Goal: Share content: Share content

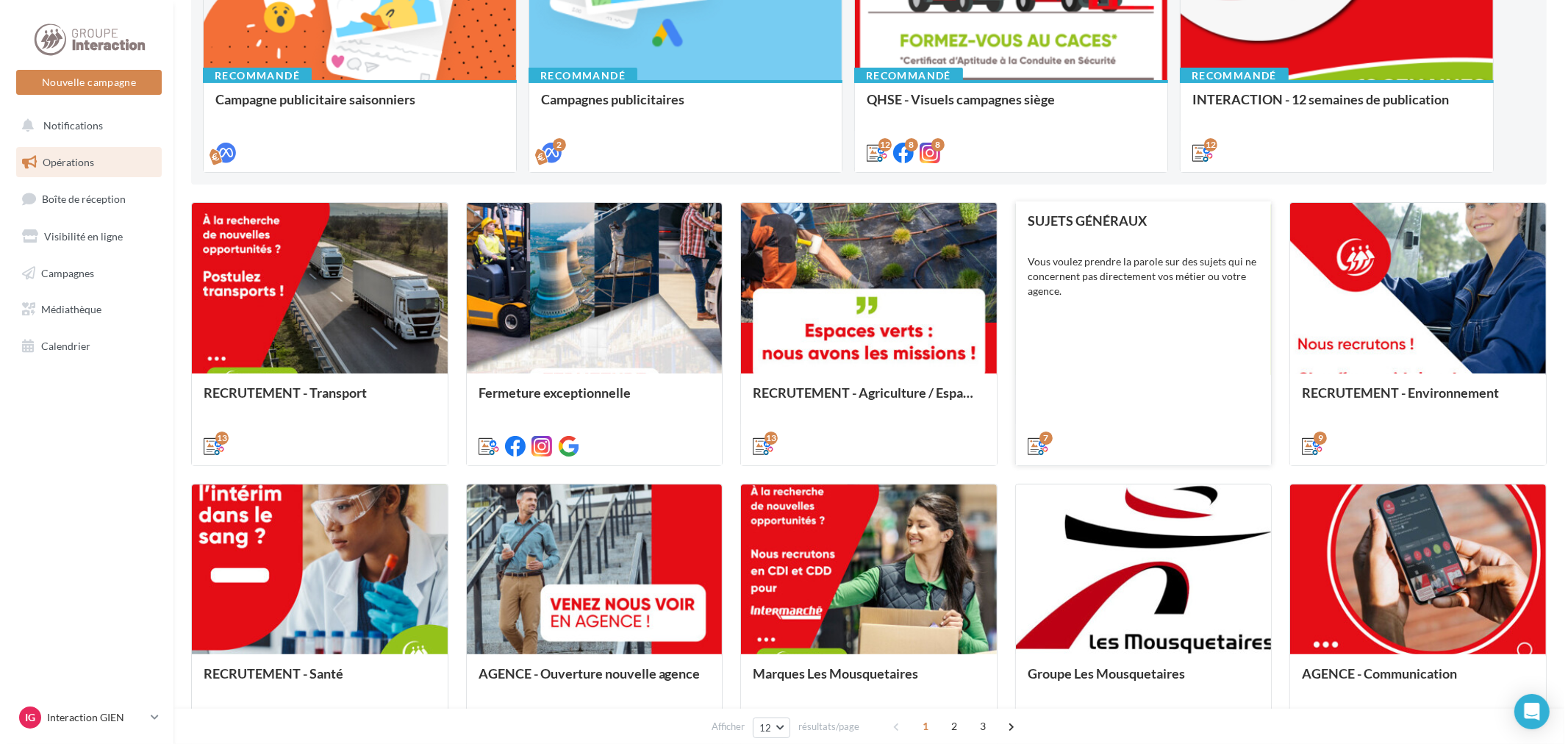
scroll to position [326, 0]
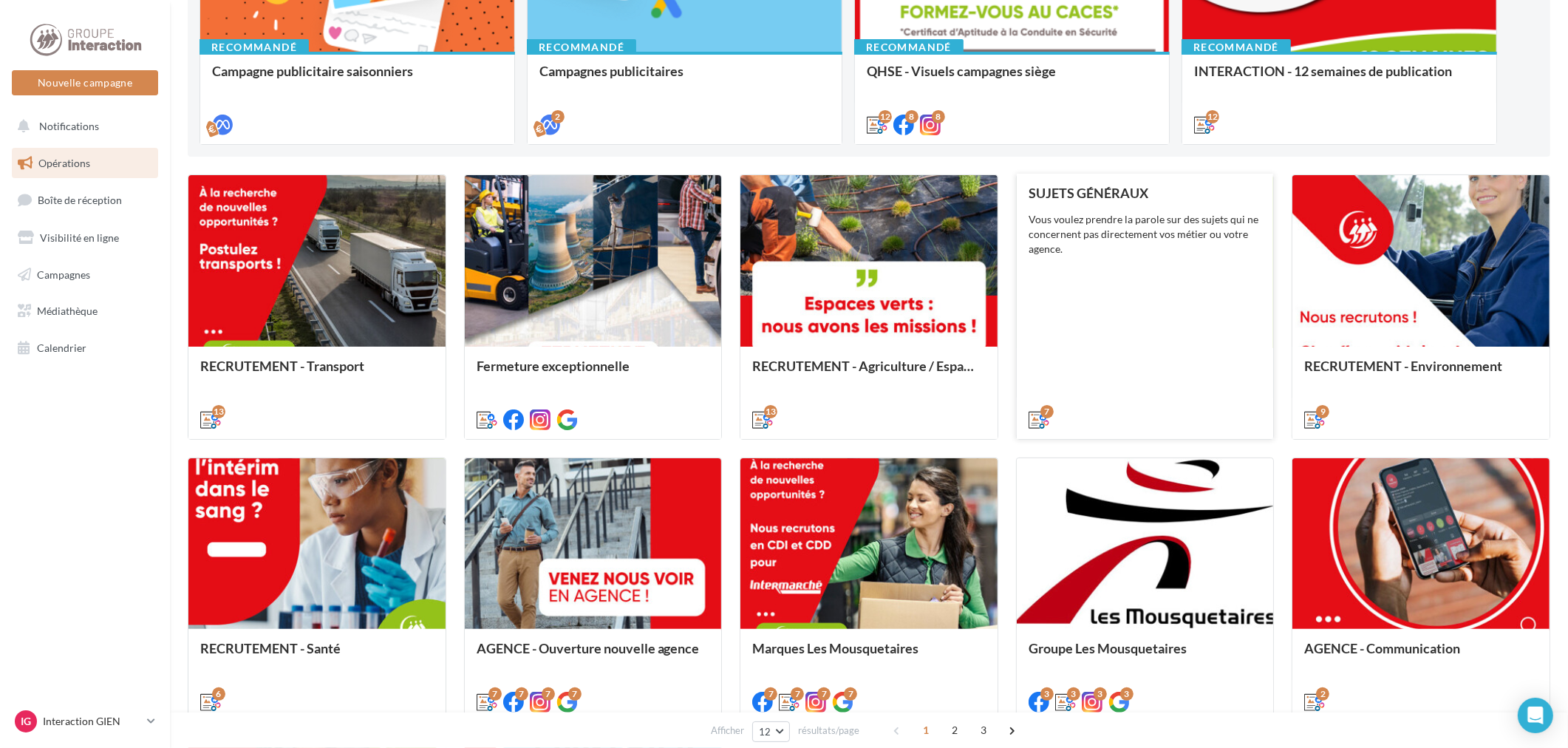
click at [1125, 278] on div "SUJETS GÉNÉRAUX Vous voulez prendre la parole sur des sujets qui ne concernent …" at bounding box center [1145, 305] width 233 height 239
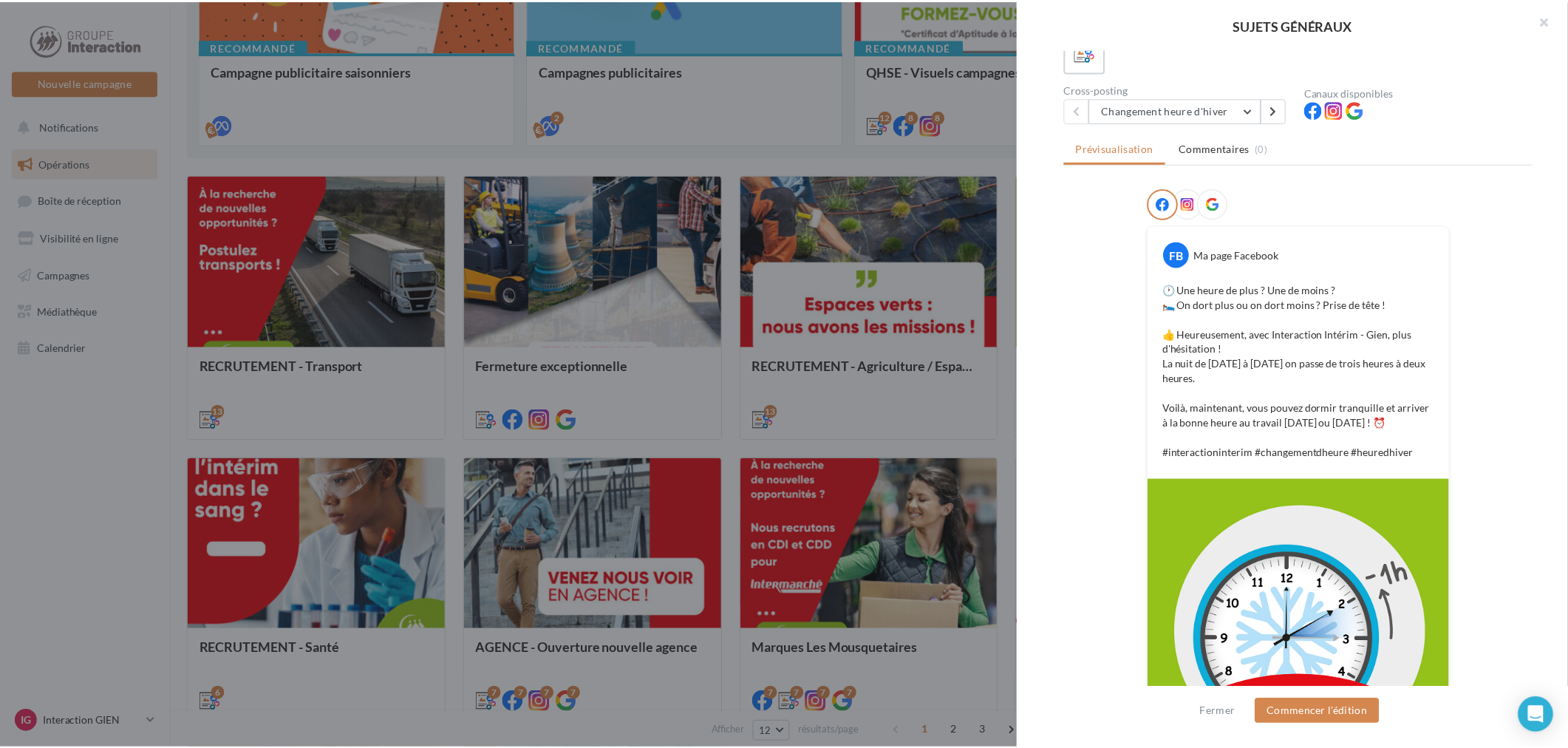
scroll to position [0, 0]
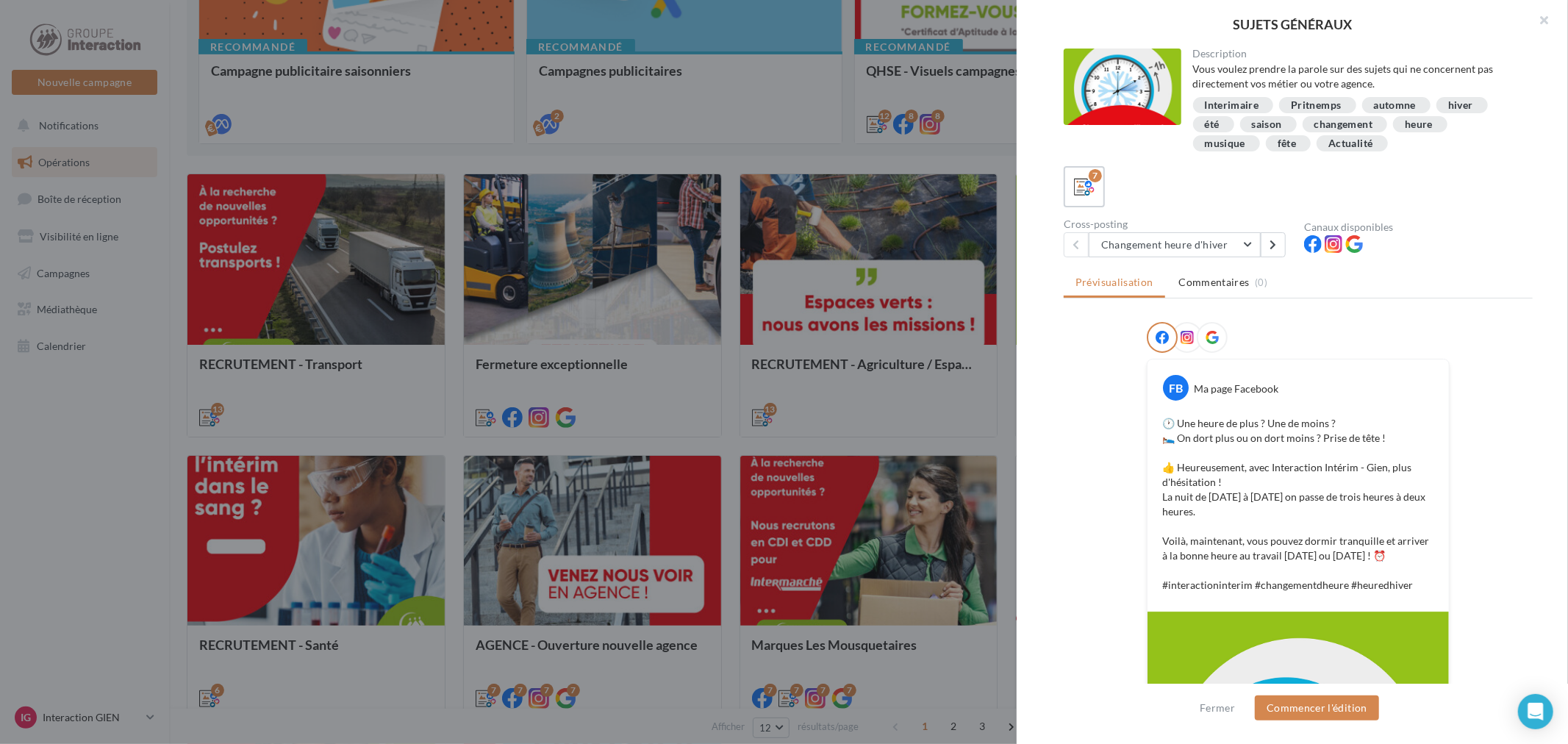
click at [1206, 336] on icon at bounding box center [1212, 337] width 13 height 13
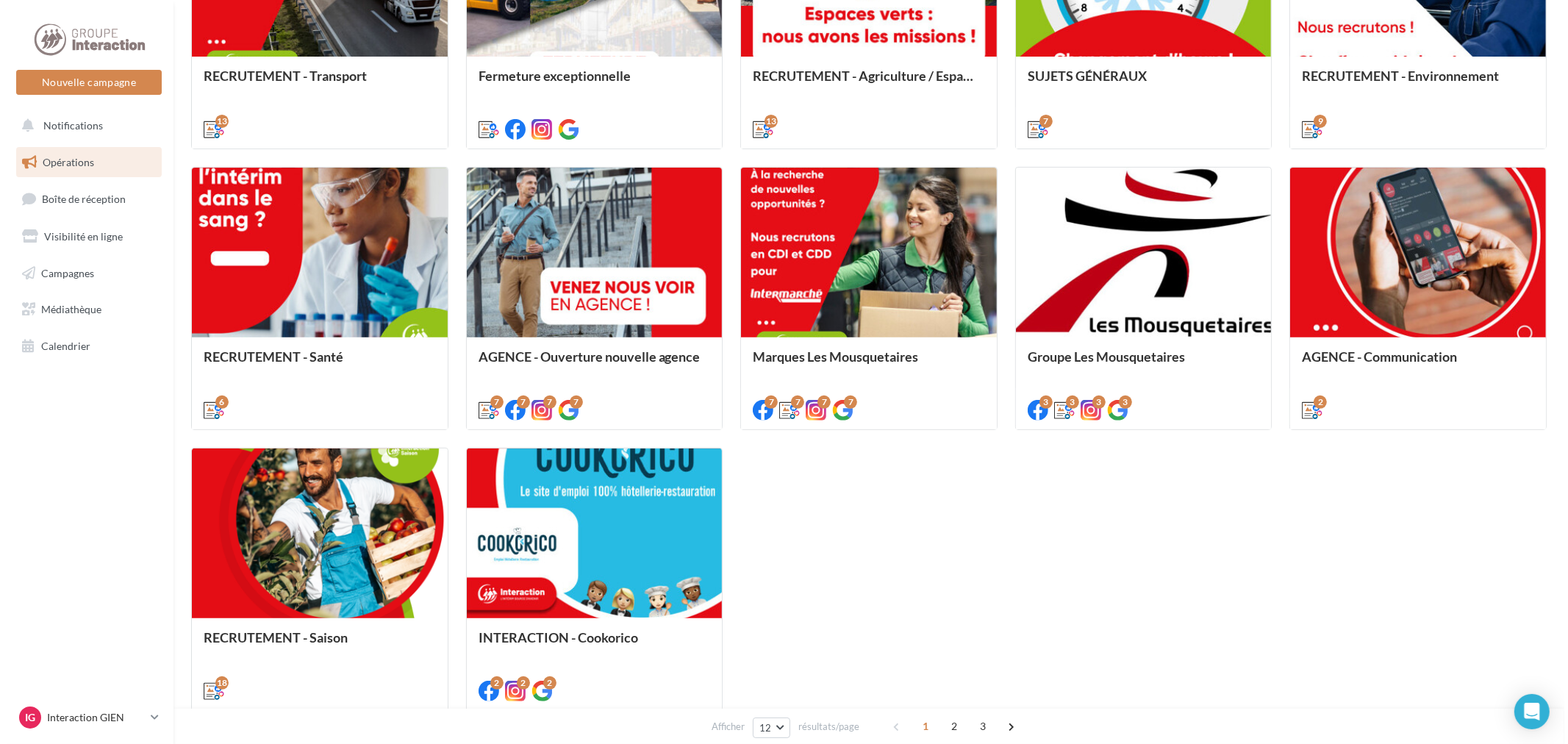
scroll to position [653, 0]
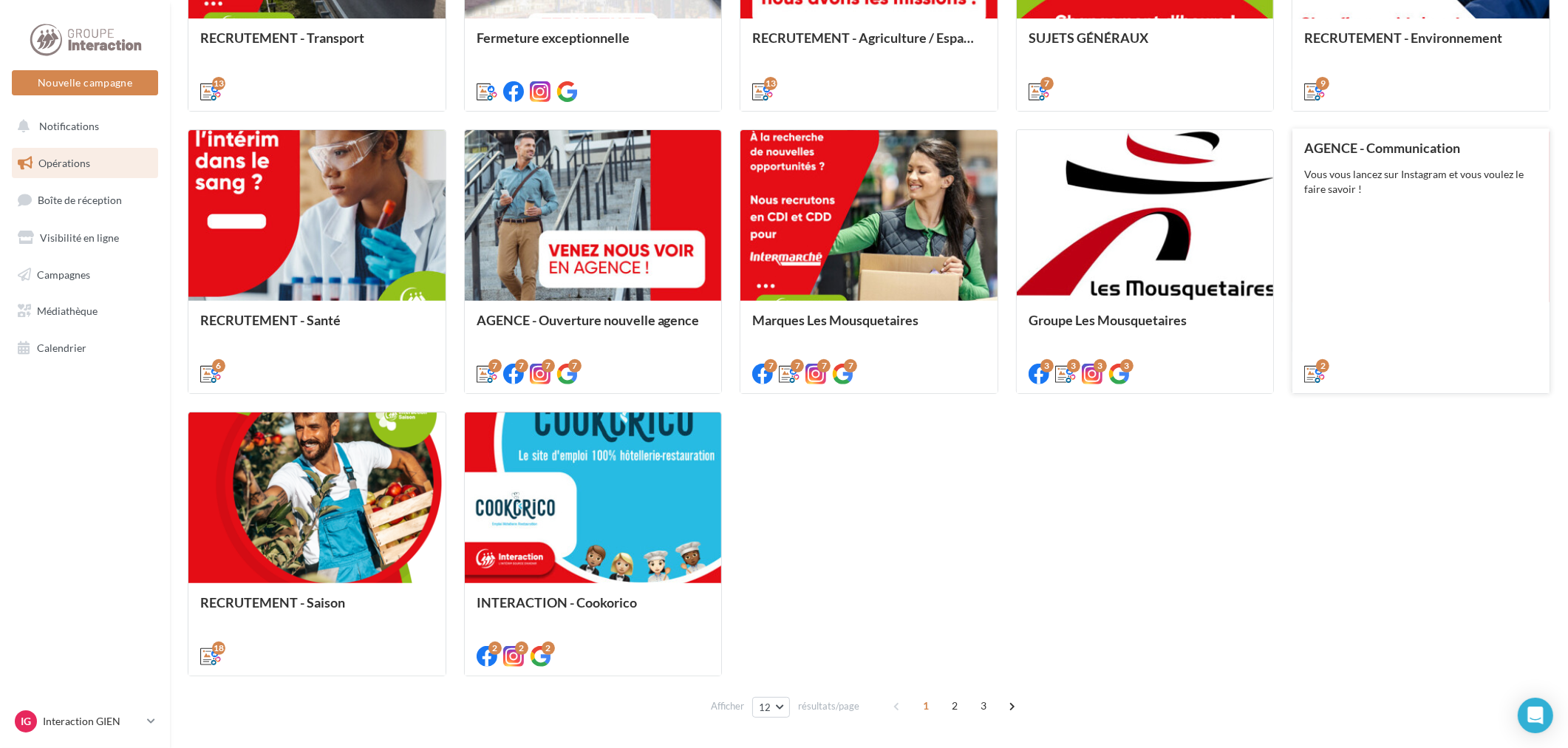
click at [1447, 253] on div "AGENCE - Communication Vous vous lancez sur Instagram et vous voulez le faire s…" at bounding box center [1420, 260] width 233 height 239
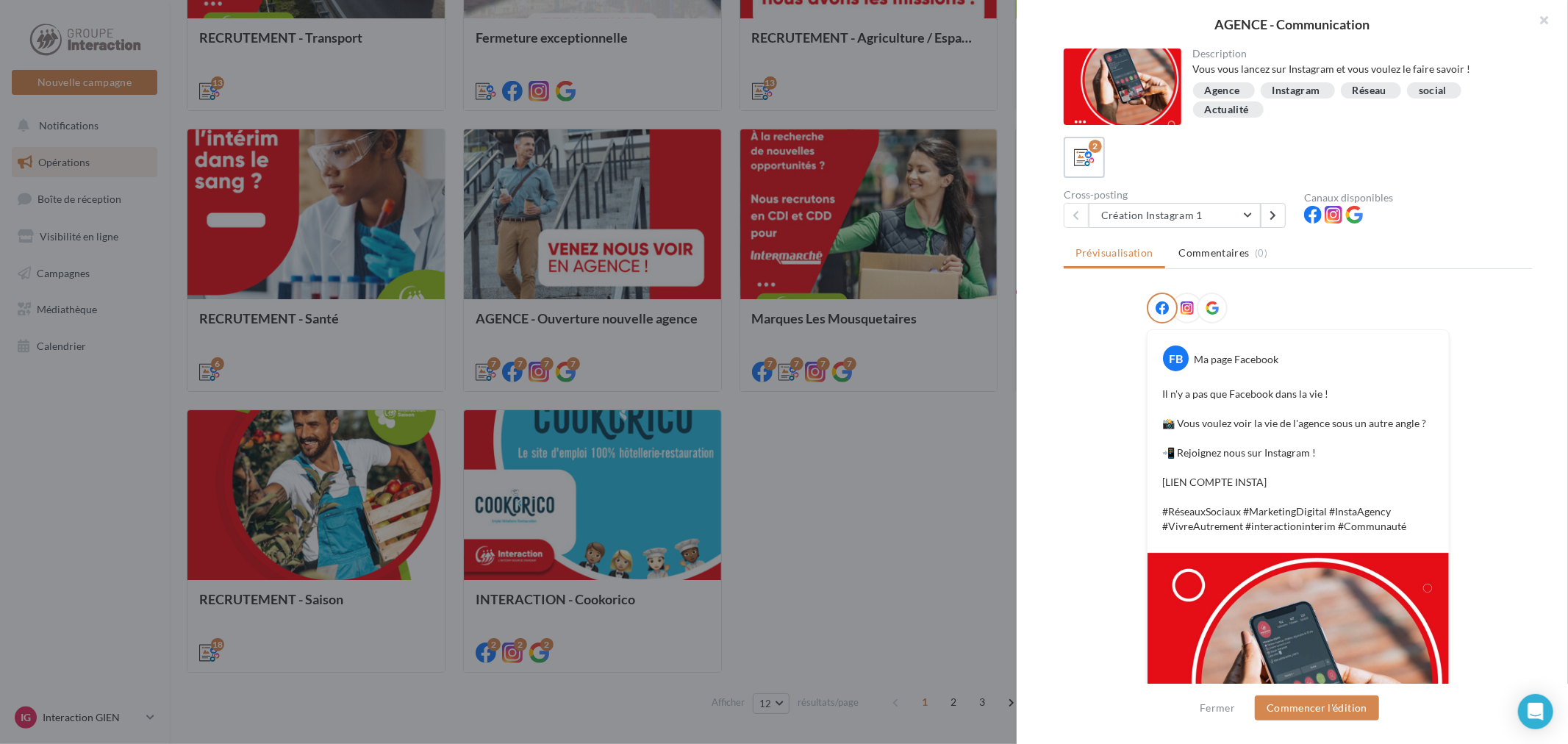
click at [1360, 219] on div at bounding box center [1418, 217] width 229 height 22
click at [1215, 304] on div at bounding box center [1212, 308] width 31 height 31
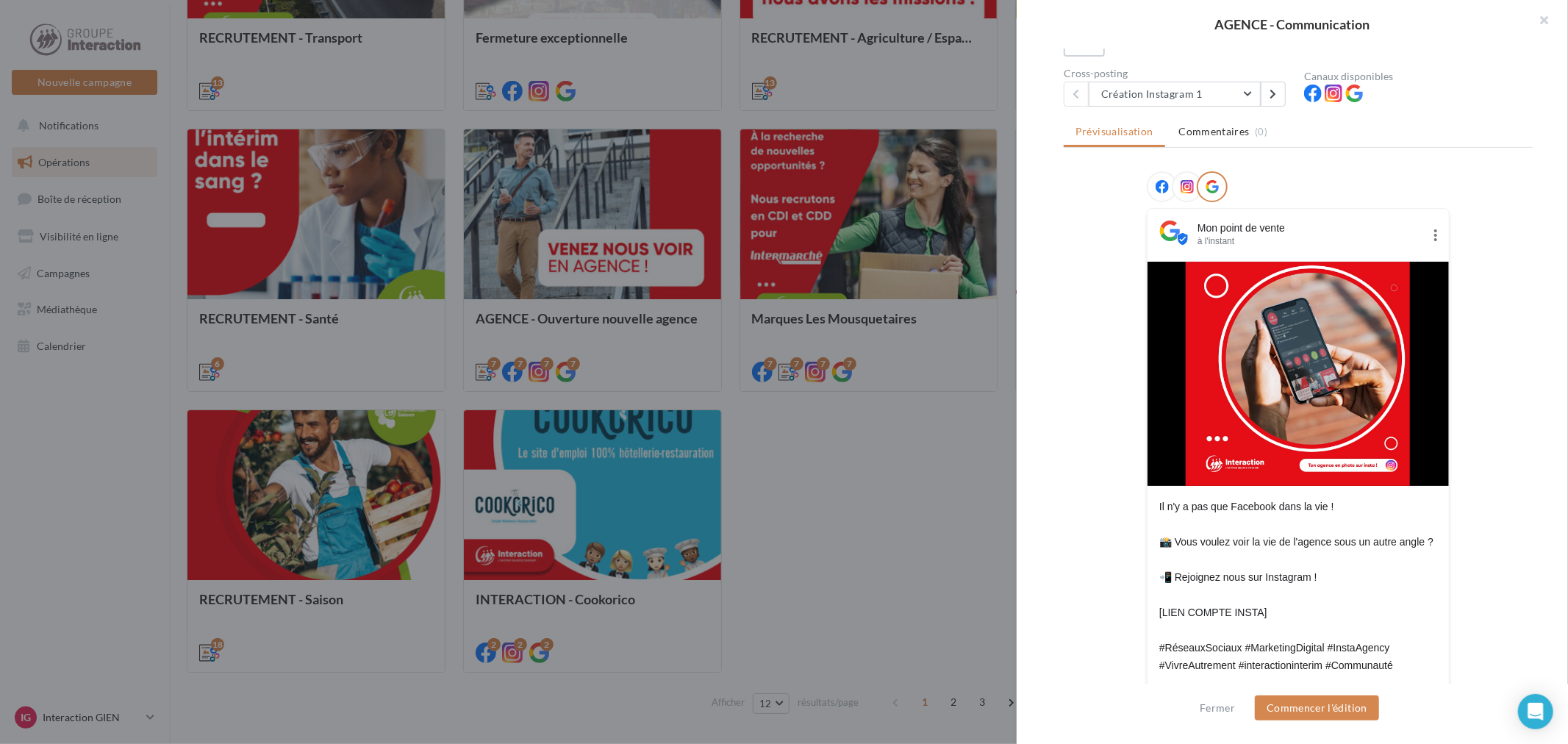
scroll to position [160, 0]
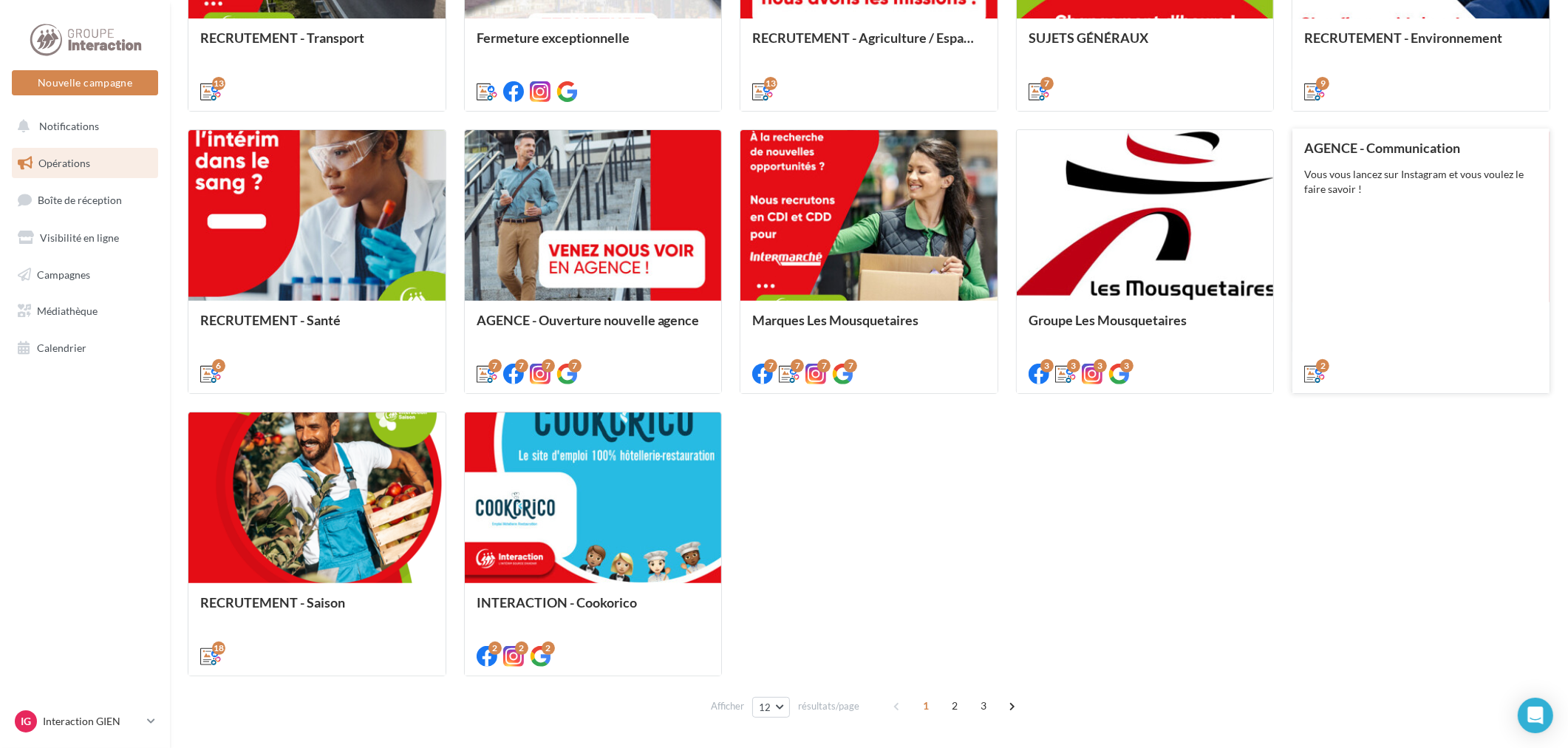
click at [1398, 195] on div "Vous vous lancez sur Instagram et vous voulez le faire savoir !" at bounding box center [1420, 181] width 233 height 30
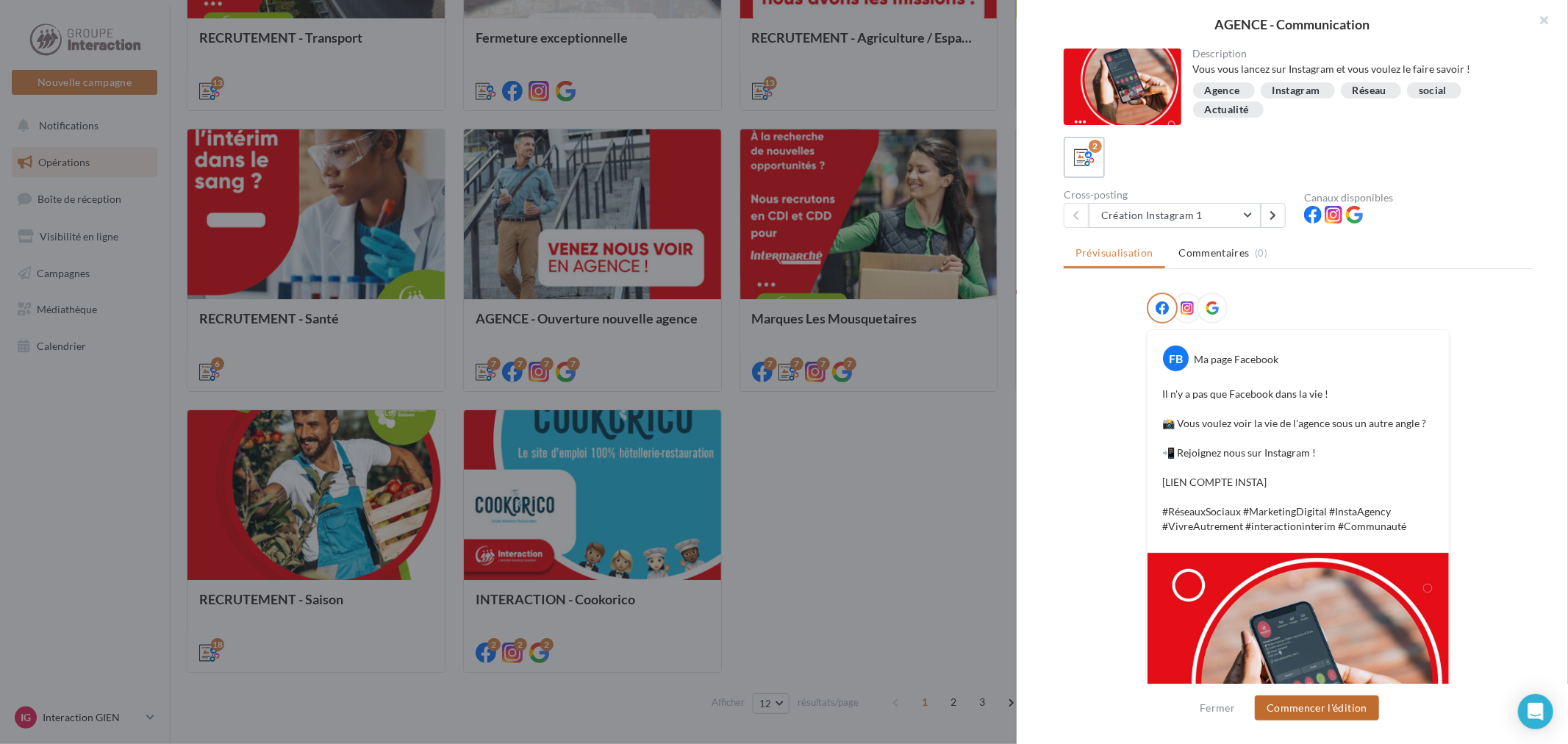
click at [1338, 701] on button "Commencer l'édition" at bounding box center [1317, 708] width 124 height 25
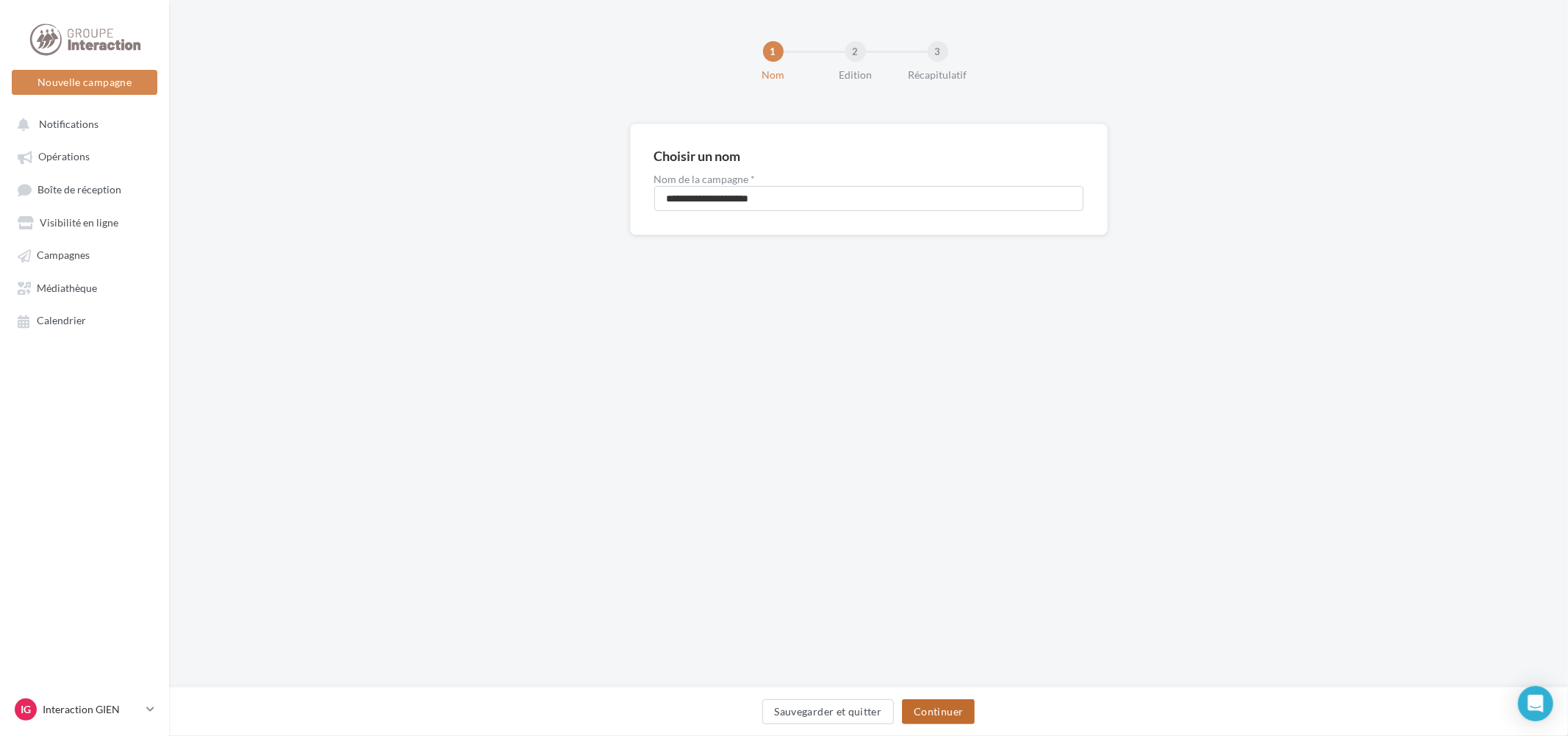
click at [932, 720] on button "Continuer" at bounding box center [938, 711] width 72 height 25
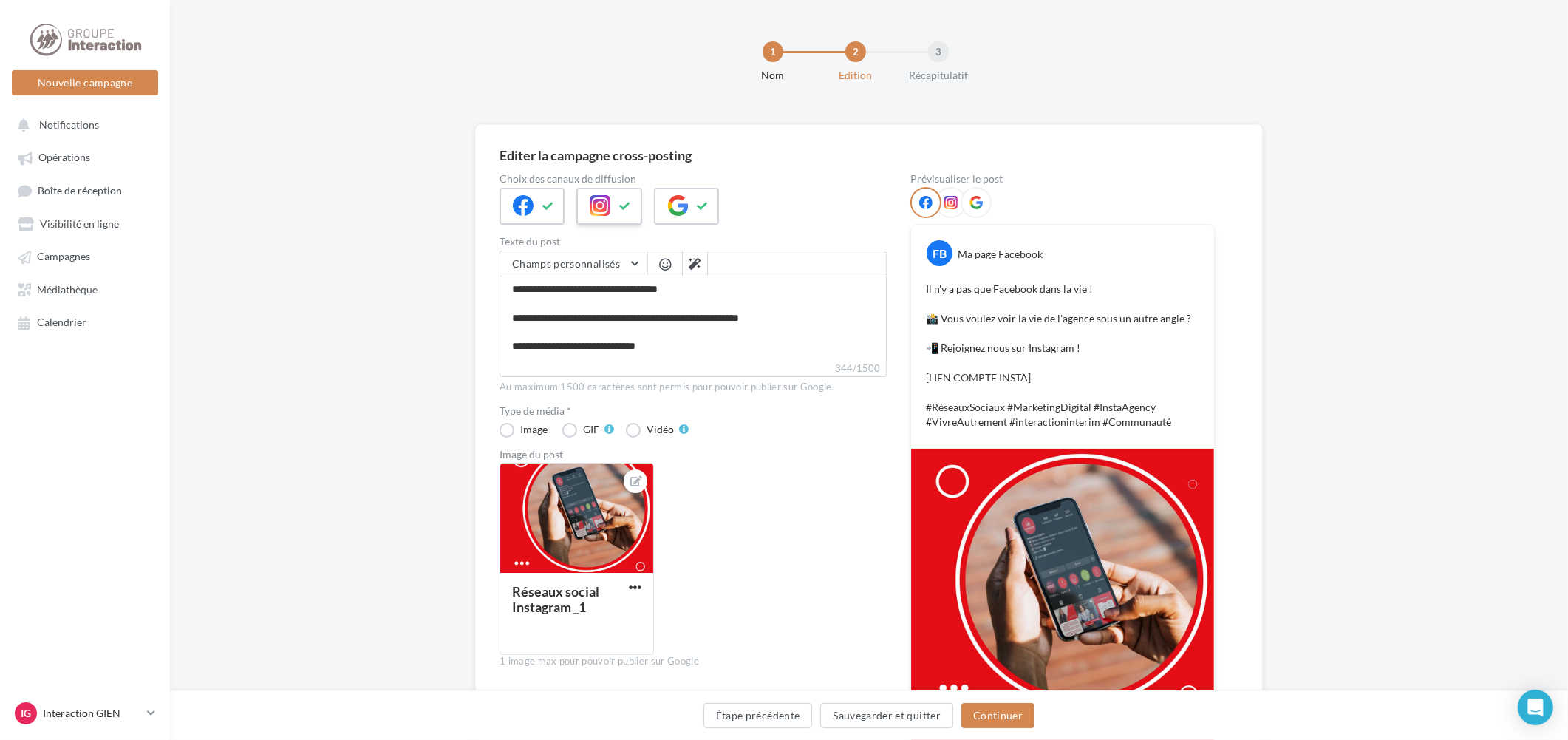
click at [621, 201] on icon at bounding box center [626, 206] width 12 height 10
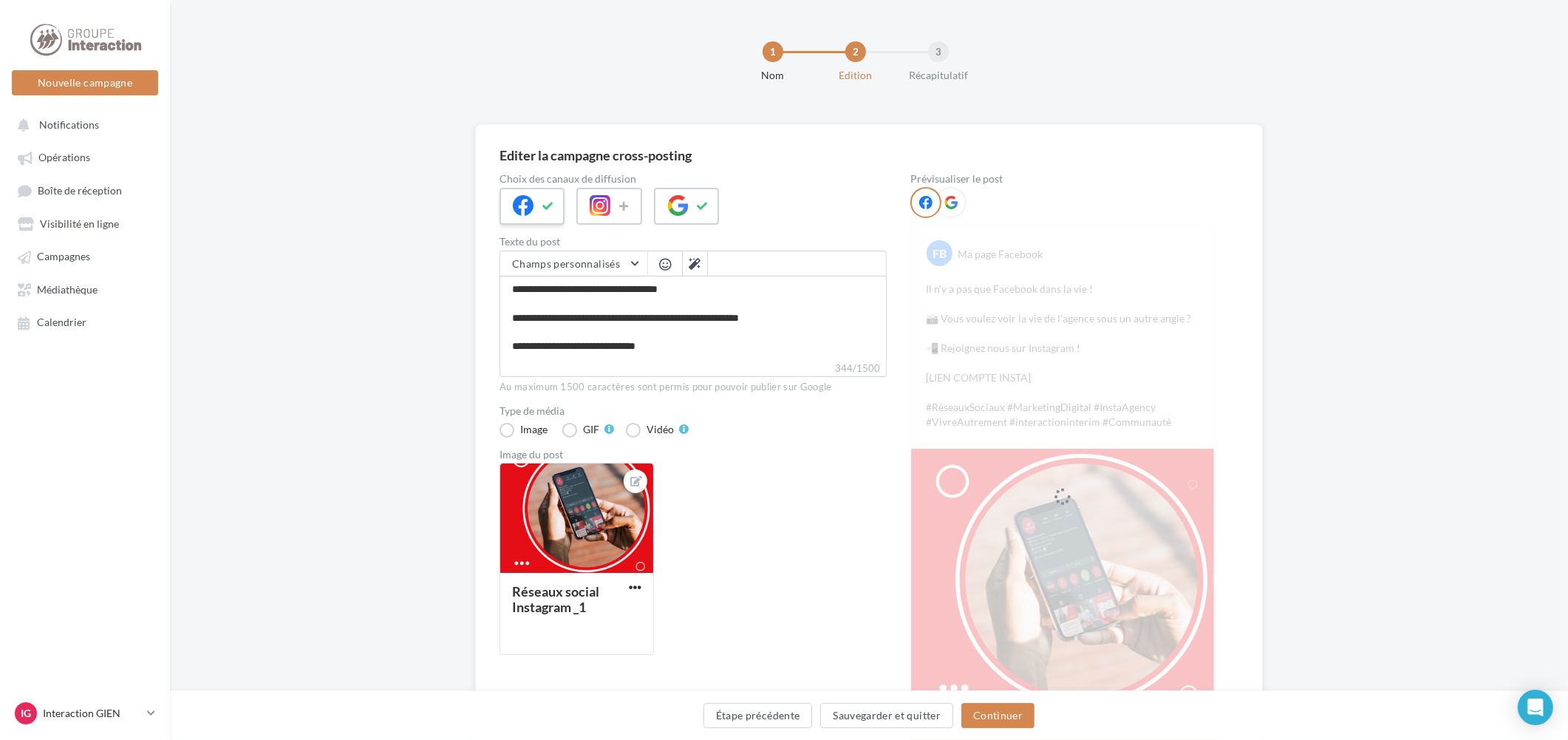
click at [547, 206] on icon at bounding box center [548, 206] width 12 height 10
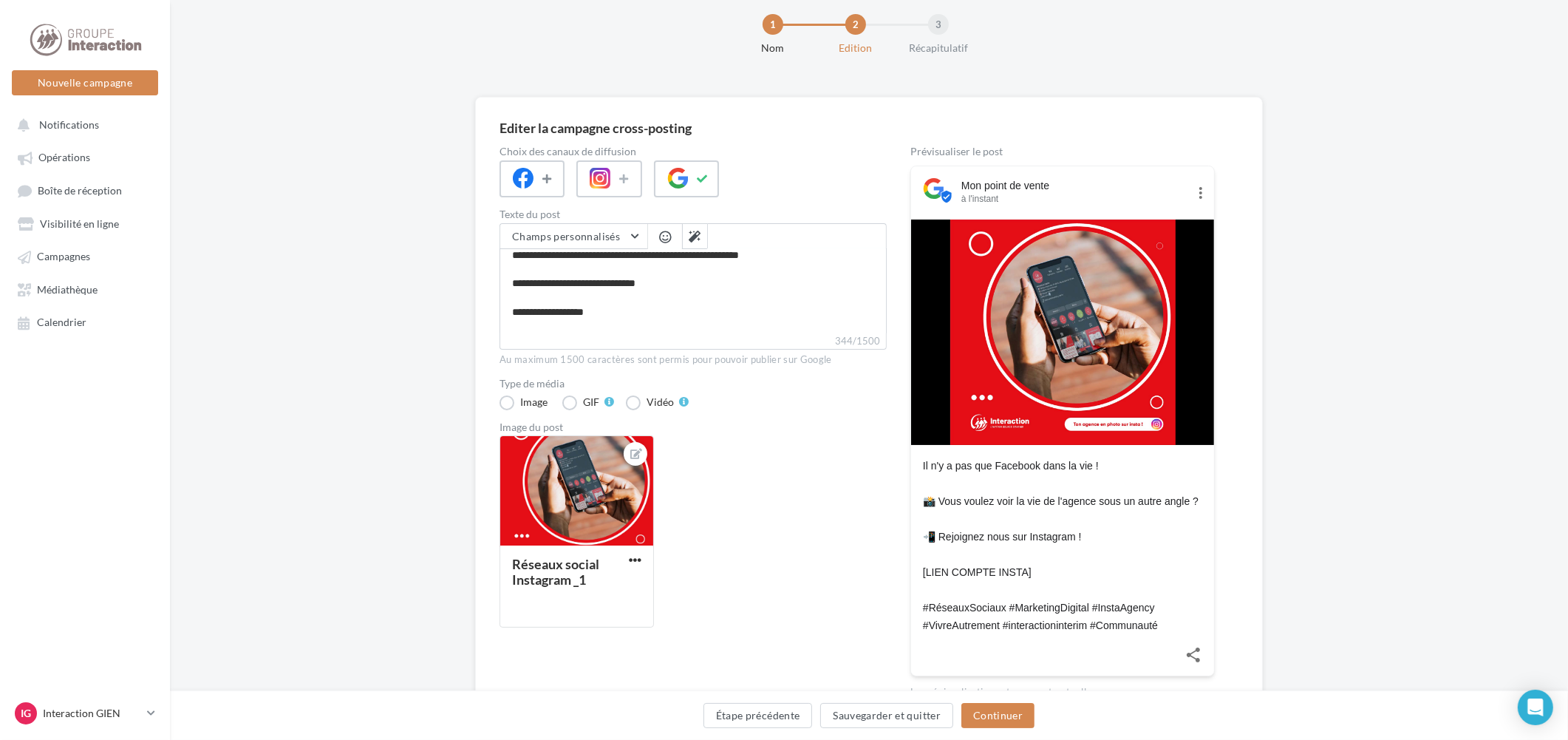
scroll to position [69, 0]
drag, startPoint x: 630, startPoint y: 274, endPoint x: 511, endPoint y: 273, distance: 119.0
click at [511, 273] on textarea "**********" at bounding box center [693, 291] width 387 height 85
type textarea "**********"
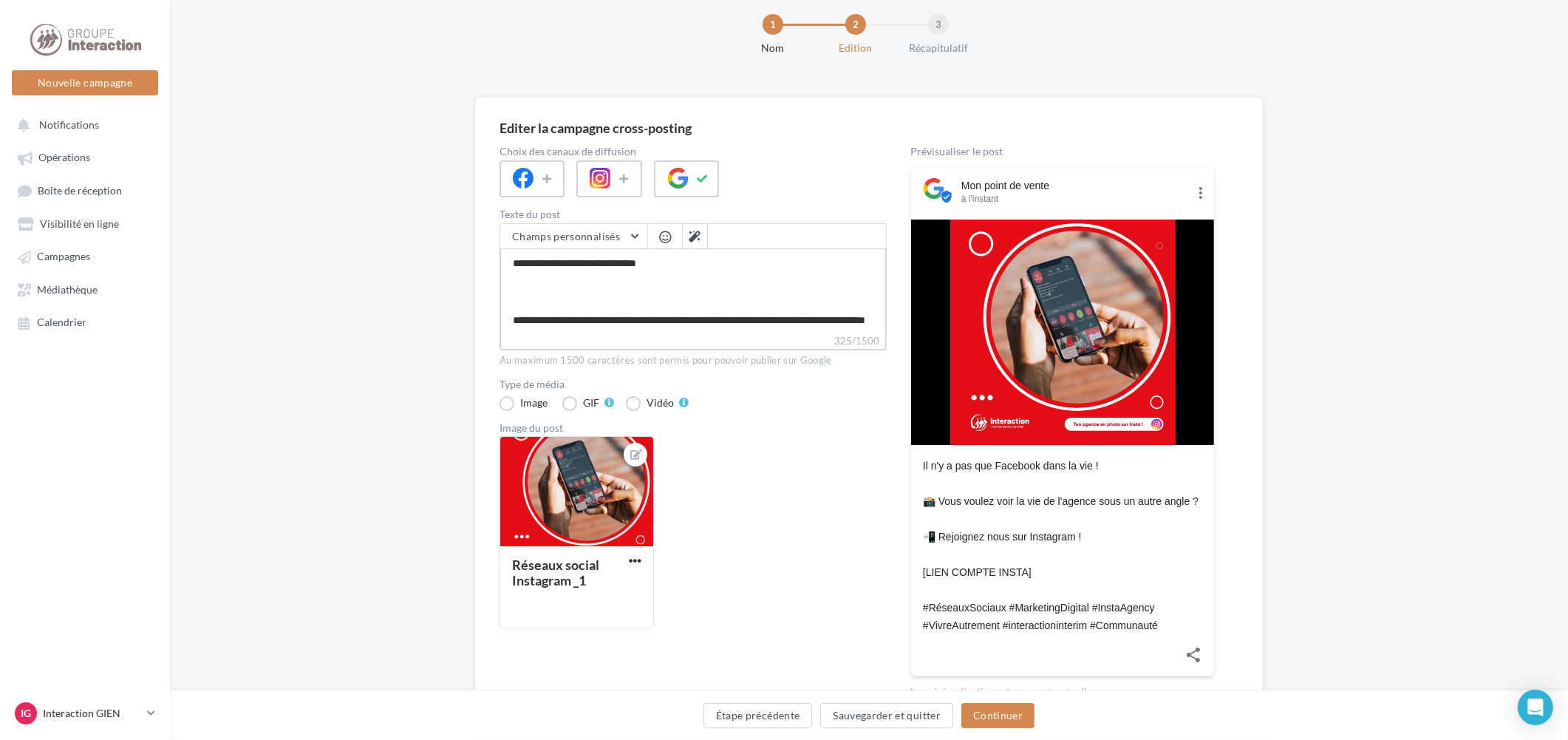
type textarea "**********"
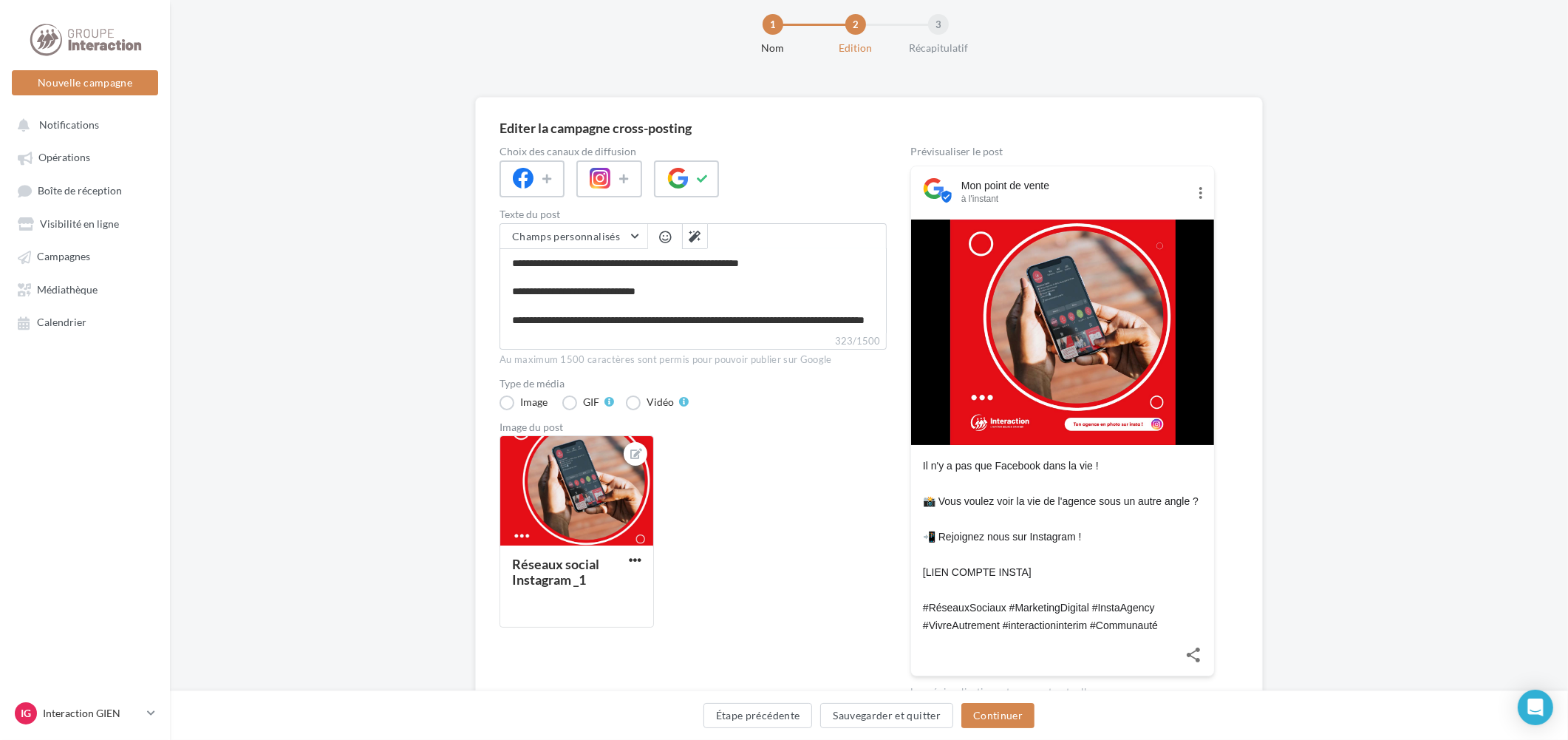
click at [829, 473] on div "Réseaux social Instagram _1" at bounding box center [699, 537] width 399 height 204
click at [714, 278] on textarea "**********" at bounding box center [693, 291] width 387 height 85
type textarea "**********"
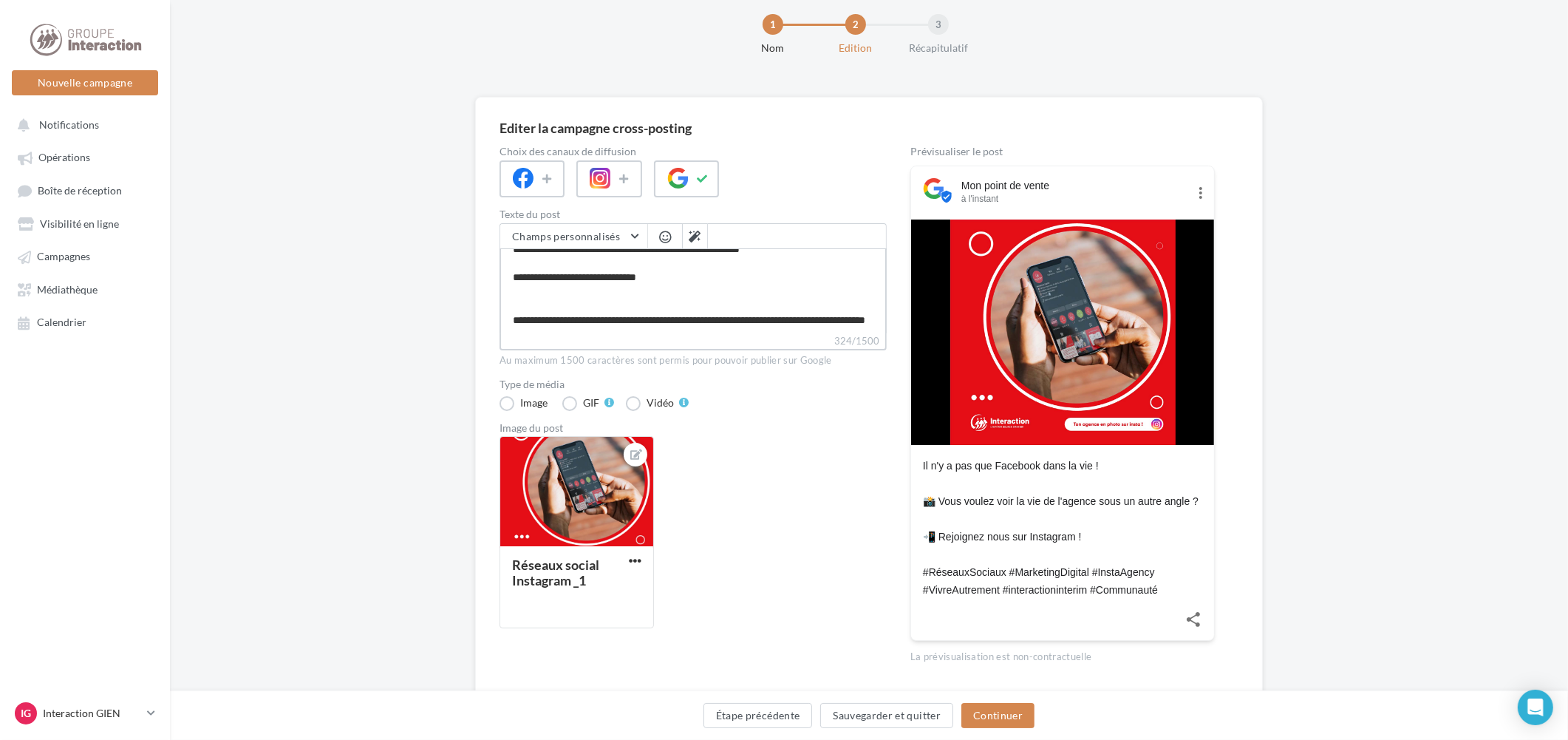
type textarea "**********"
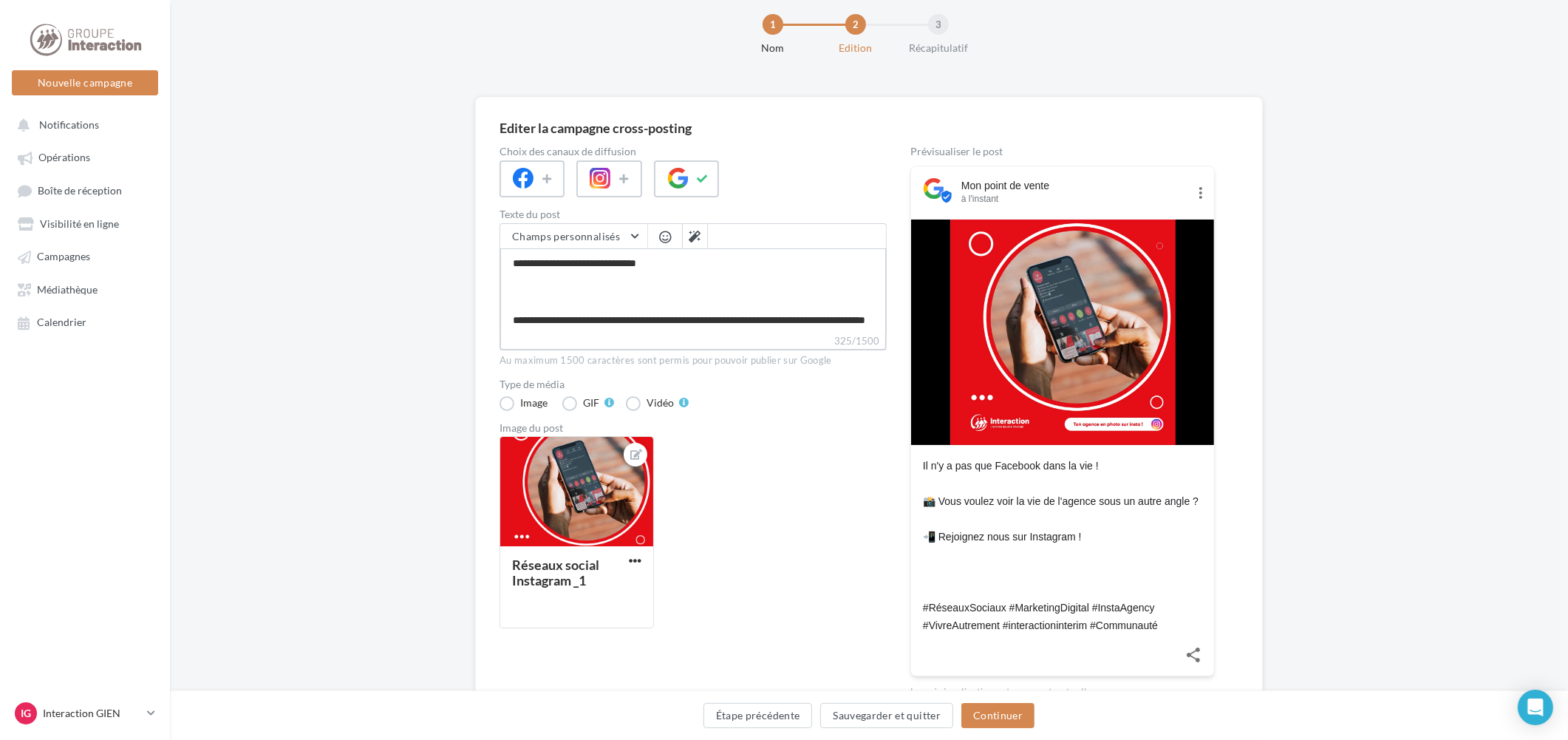
paste textarea "**********"
type textarea "**********"
click at [792, 520] on div "Réseaux social Instagram _1" at bounding box center [699, 537] width 399 height 204
click at [1025, 720] on button "Continuer" at bounding box center [998, 715] width 73 height 25
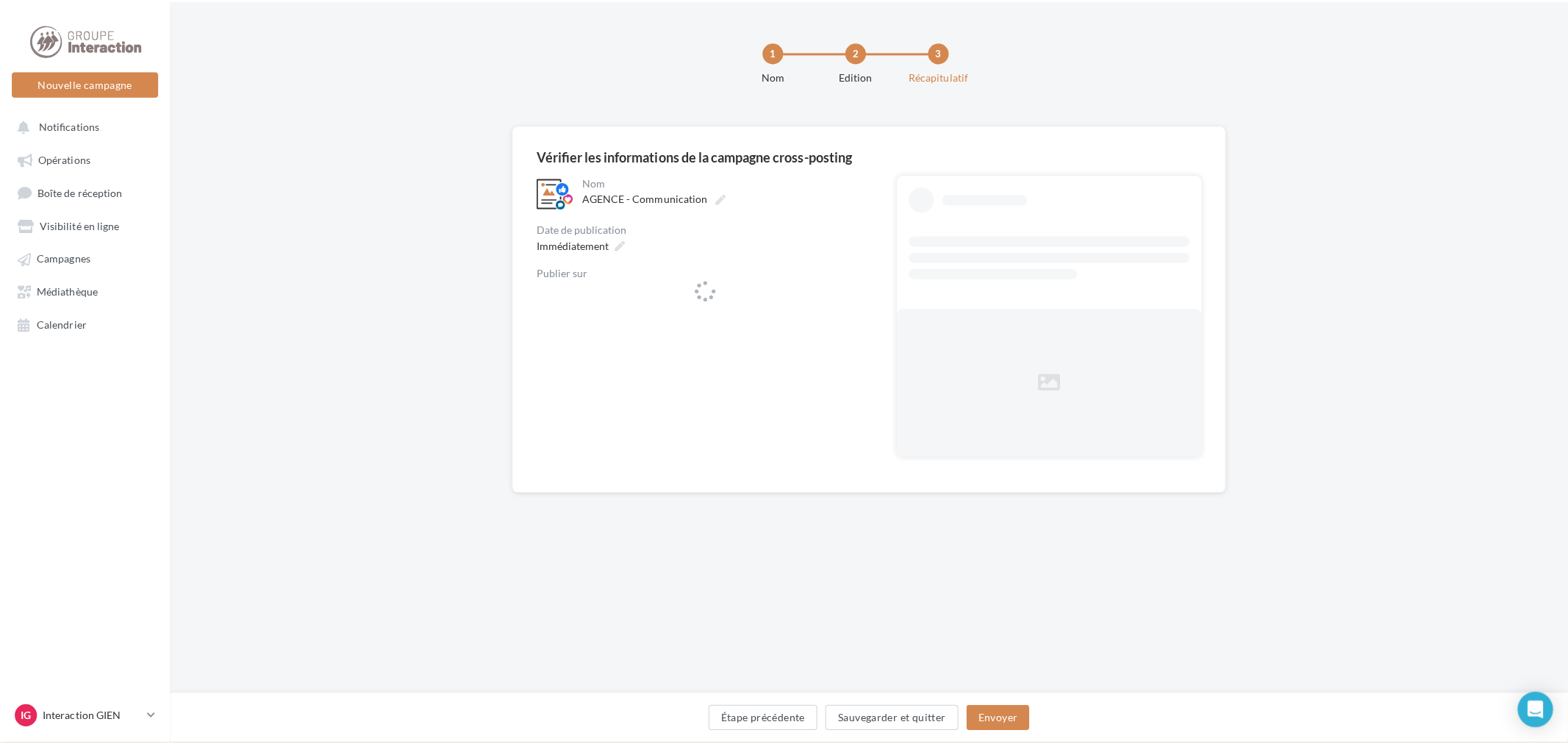
scroll to position [0, 0]
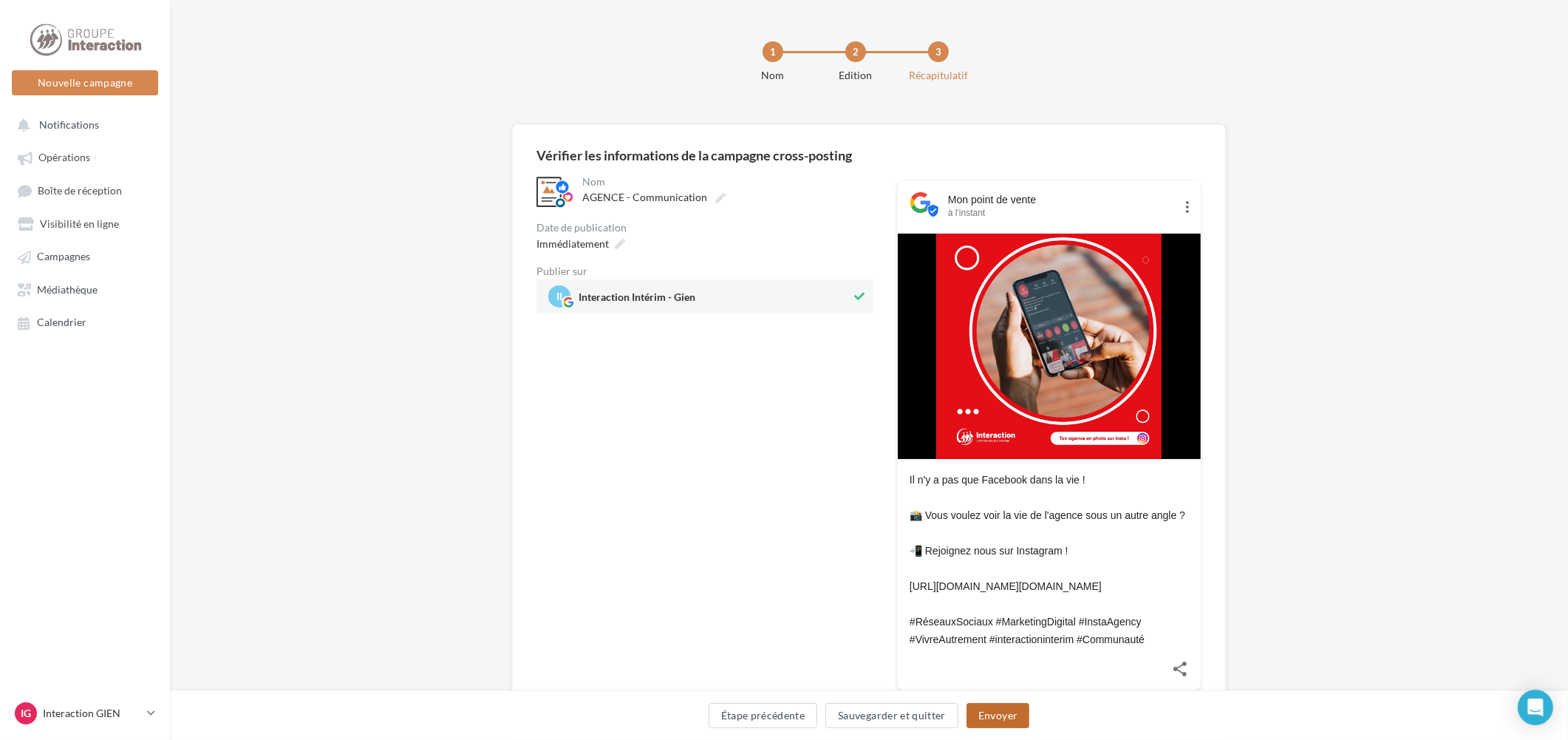
click at [1025, 720] on button "Envoyer" at bounding box center [998, 715] width 62 height 25
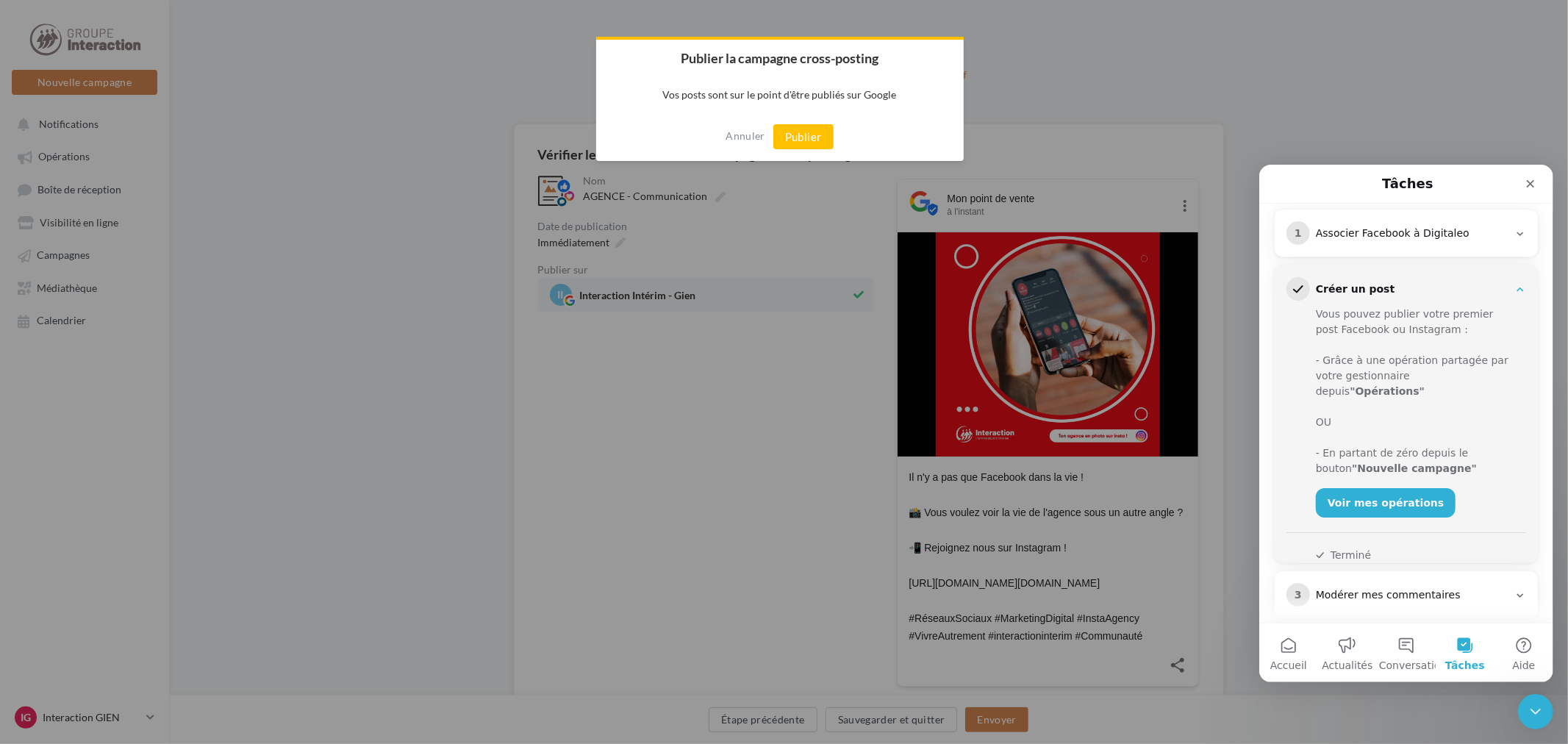
scroll to position [195, 0]
click at [810, 133] on button "Publier" at bounding box center [803, 136] width 60 height 25
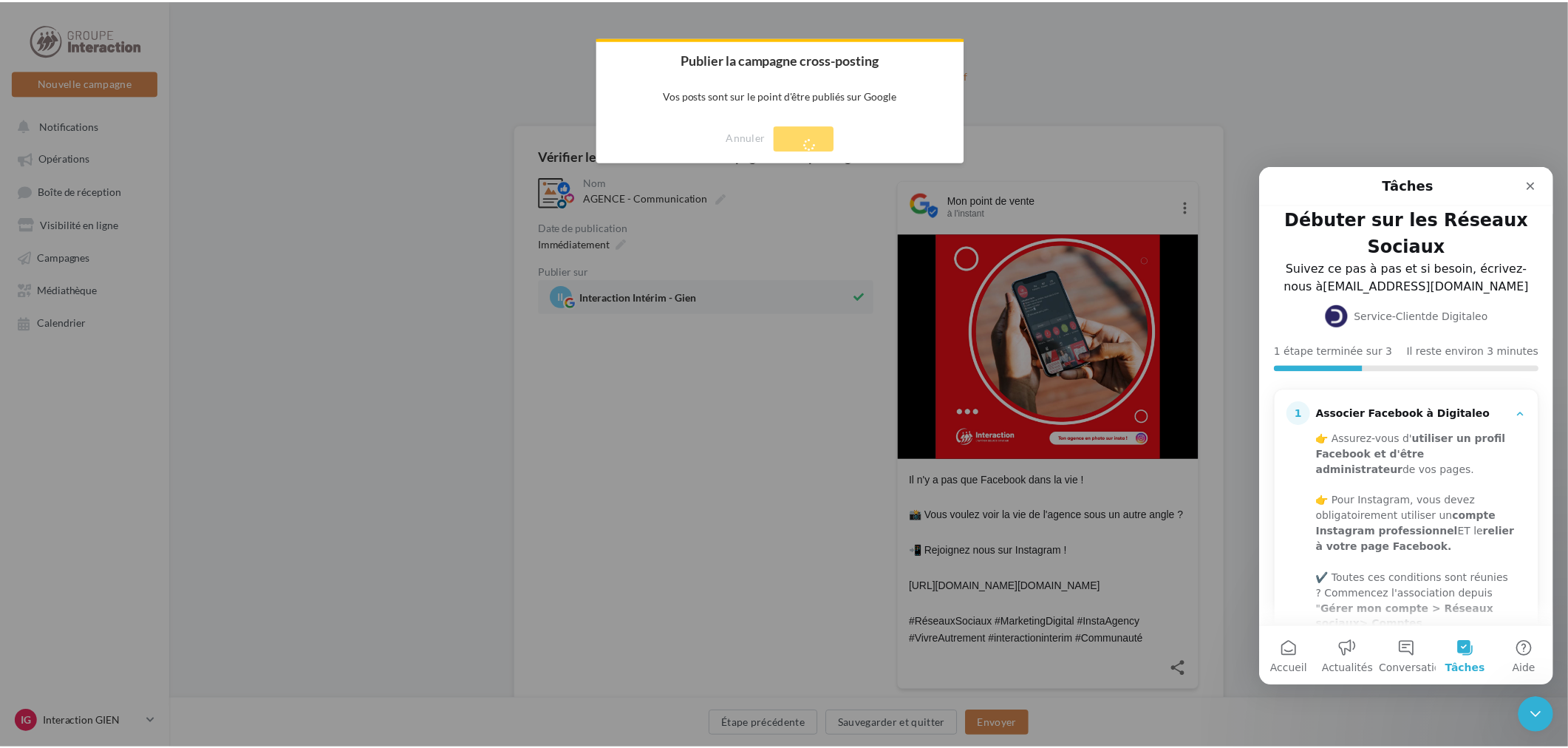
scroll to position [13, 0]
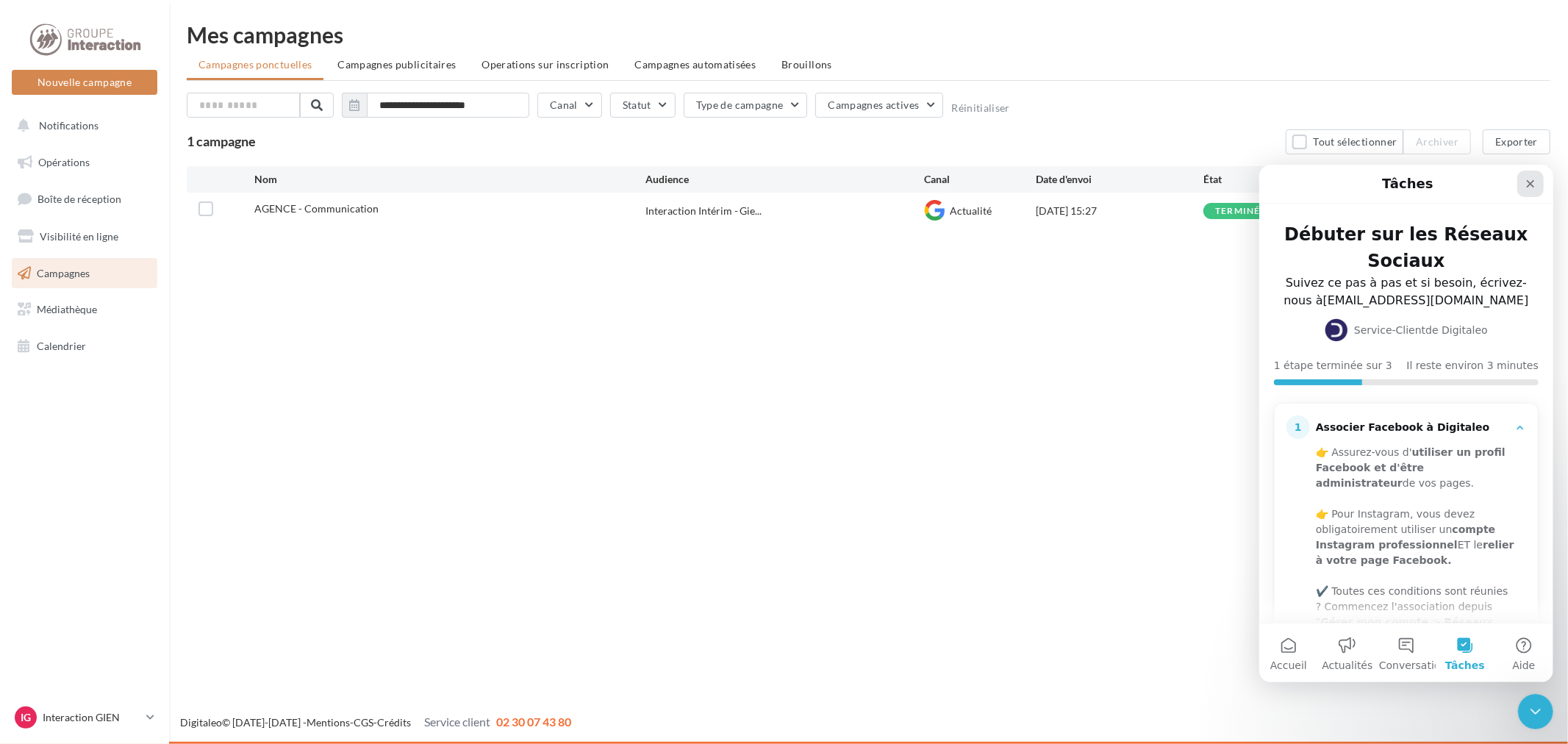
click at [1532, 182] on icon "Fermer" at bounding box center [1530, 183] width 12 height 12
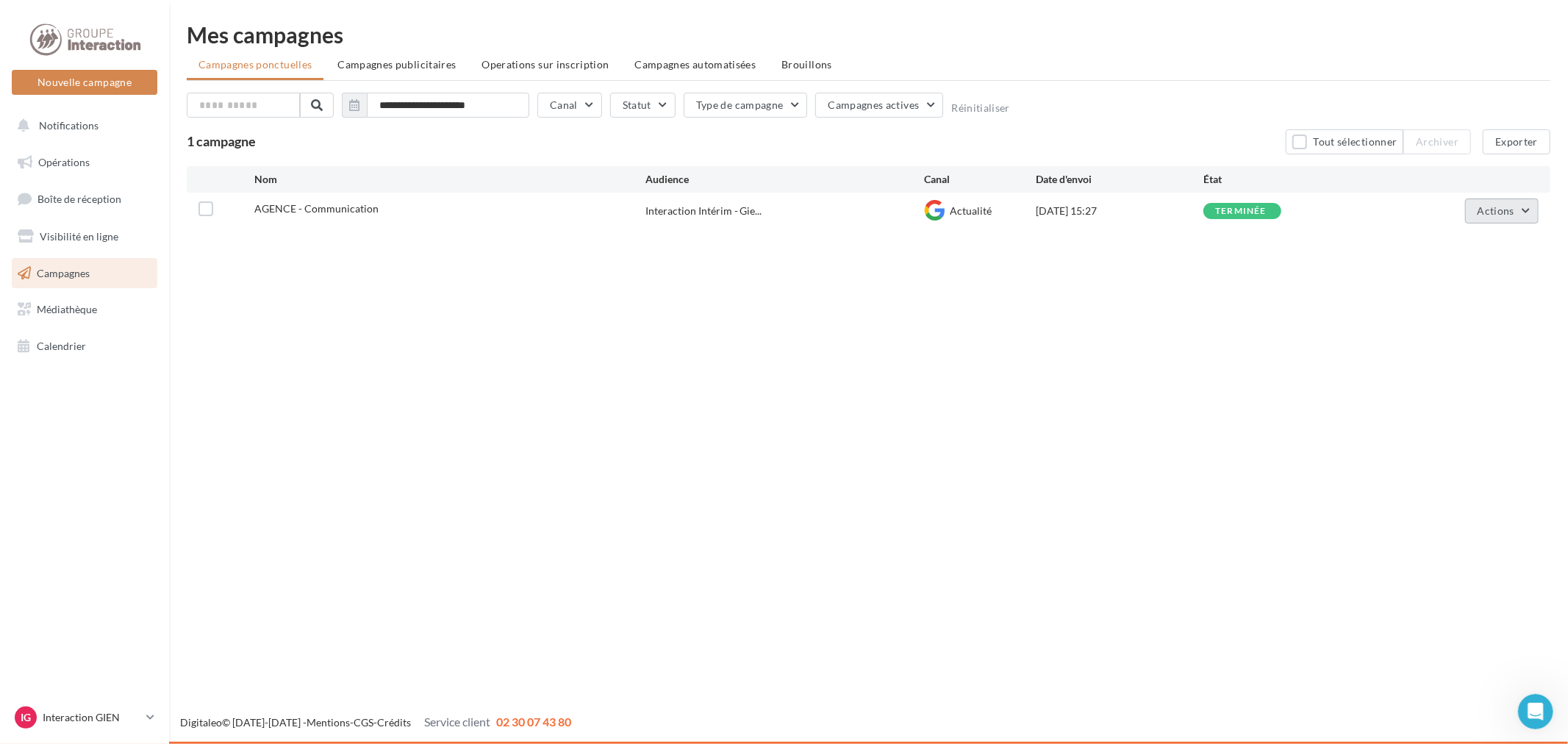
click at [1523, 217] on button "Actions" at bounding box center [1501, 211] width 73 height 25
click at [746, 534] on div "Nouvelle campagne Nouvelle campagne Notifications Opérations Boîte de réception…" at bounding box center [784, 372] width 1568 height 744
click at [72, 225] on link "Visibilité en ligne" at bounding box center [84, 236] width 151 height 31
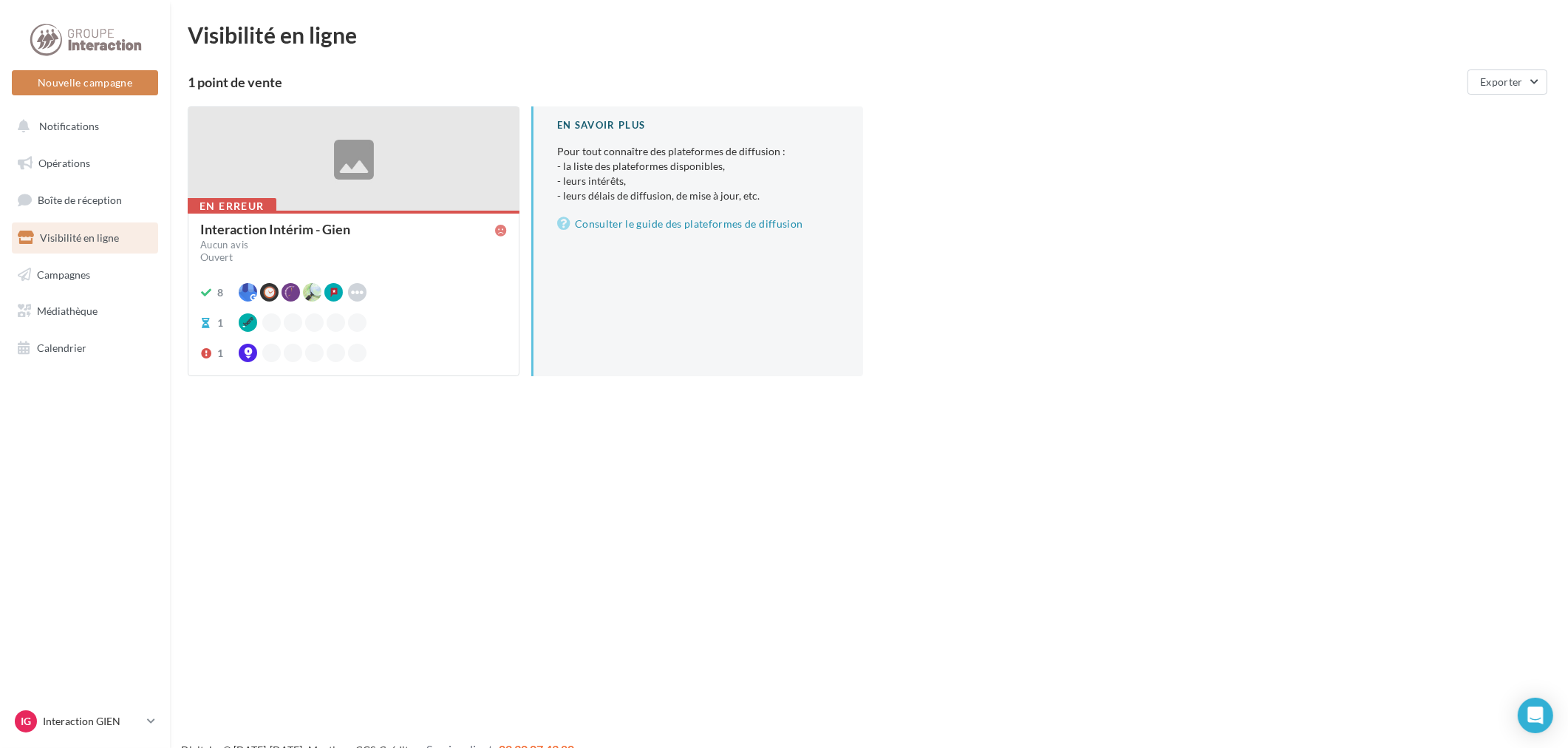
click at [436, 315] on div "1" at bounding box center [353, 322] width 306 height 18
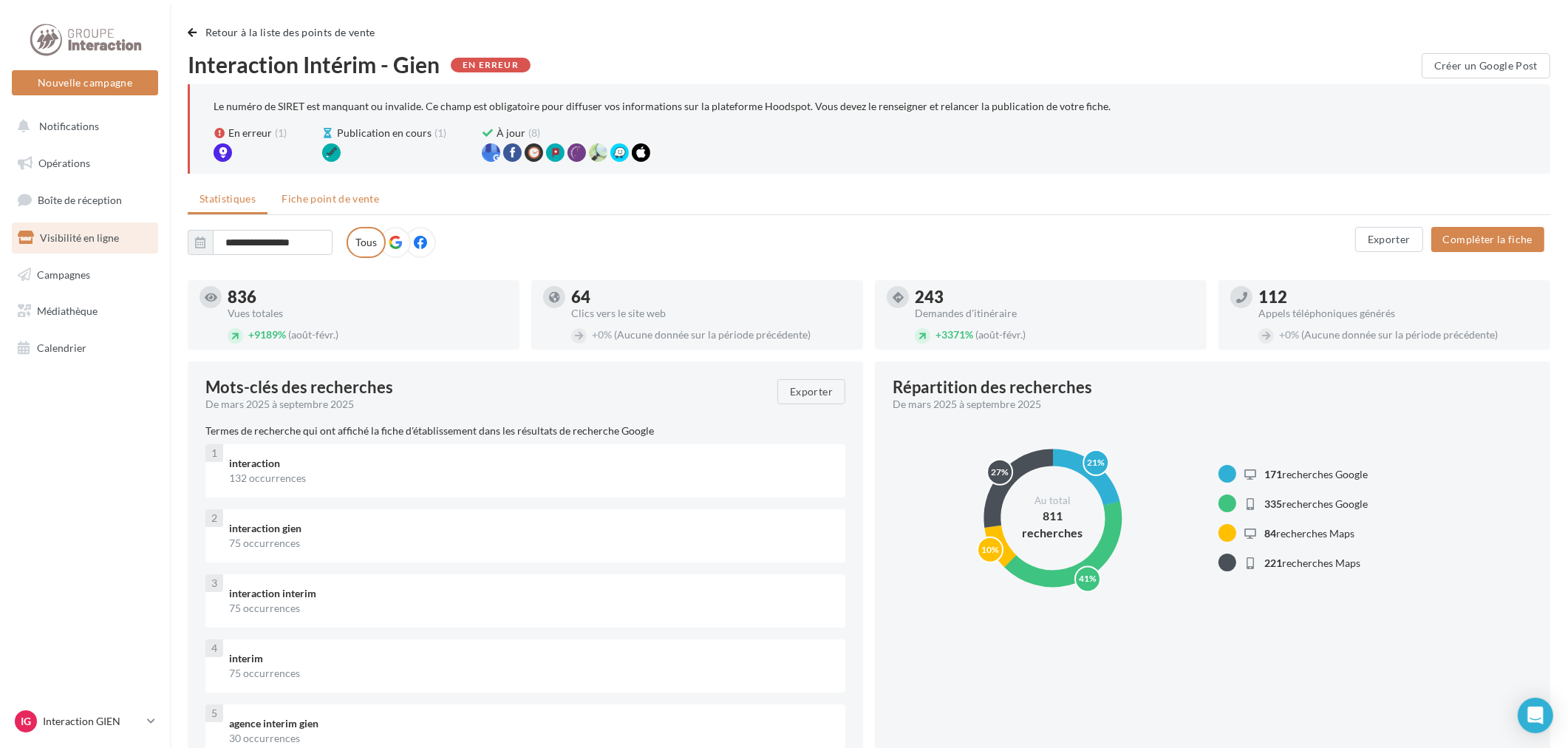
click at [335, 196] on span "Fiche point de vente" at bounding box center [330, 198] width 97 height 12
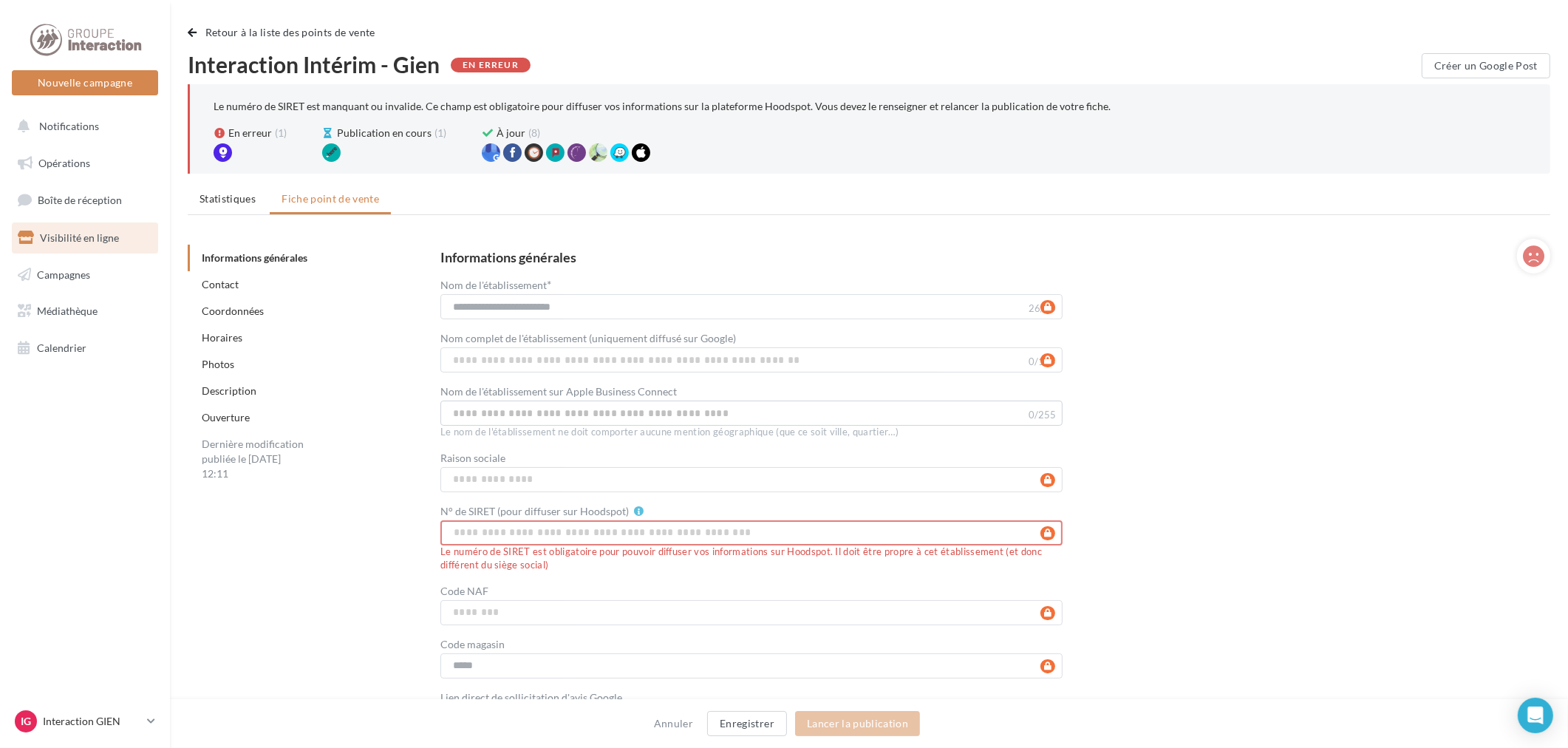
click at [1517, 257] on div at bounding box center [1533, 256] width 33 height 35
drag, startPoint x: 1526, startPoint y: 259, endPoint x: 1502, endPoint y: 230, distance: 37.6
click at [1497, 231] on div "Interaction Intérim - Gien" at bounding box center [875, 233] width 1374 height 12
click at [1537, 255] on icon at bounding box center [1533, 257] width 22 height 23
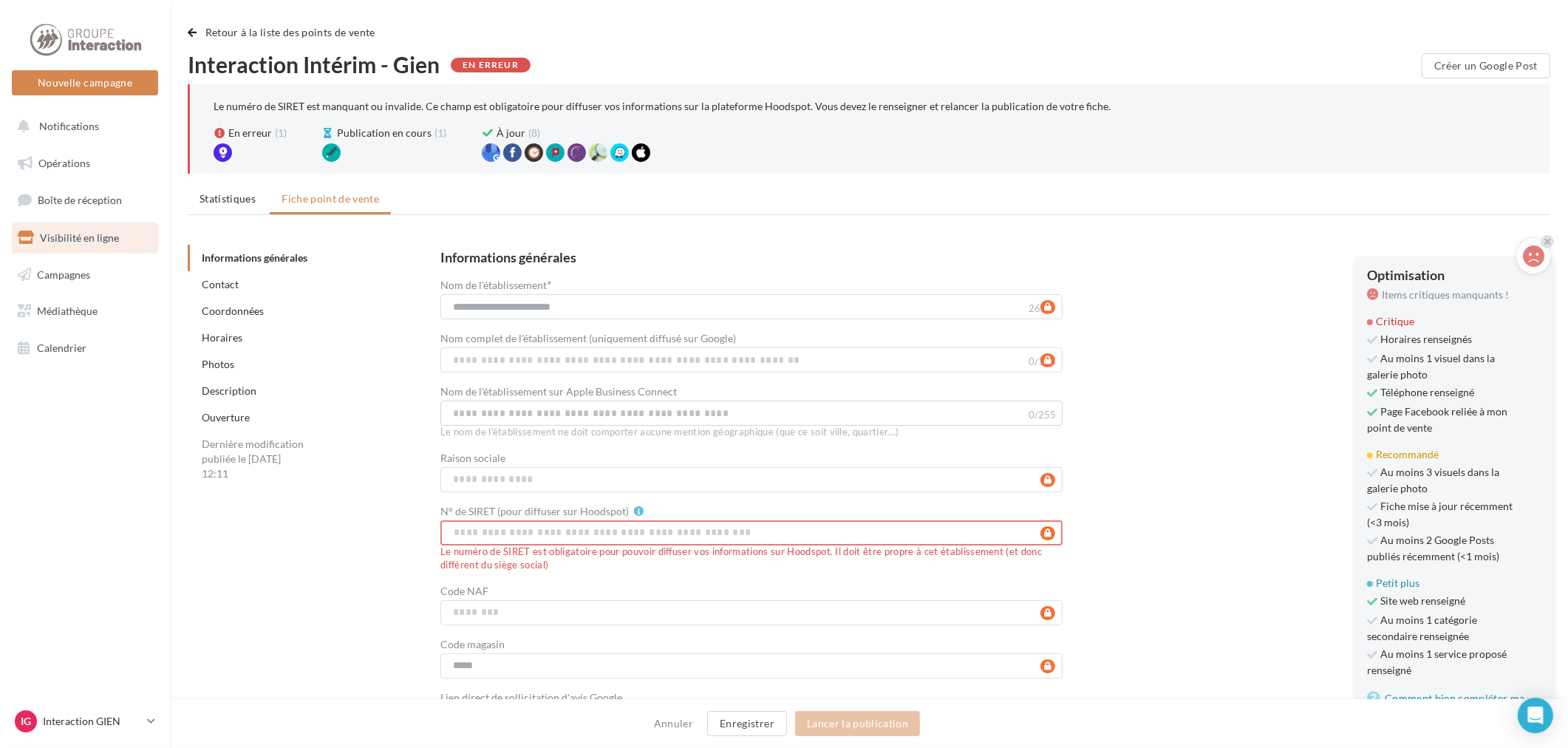
click at [1413, 510] on span "Fiche mise à jour récemment (<3 mois)" at bounding box center [1442, 515] width 149 height 31
click at [1175, 440] on div "**********" at bounding box center [984, 491] width 1086 height 481
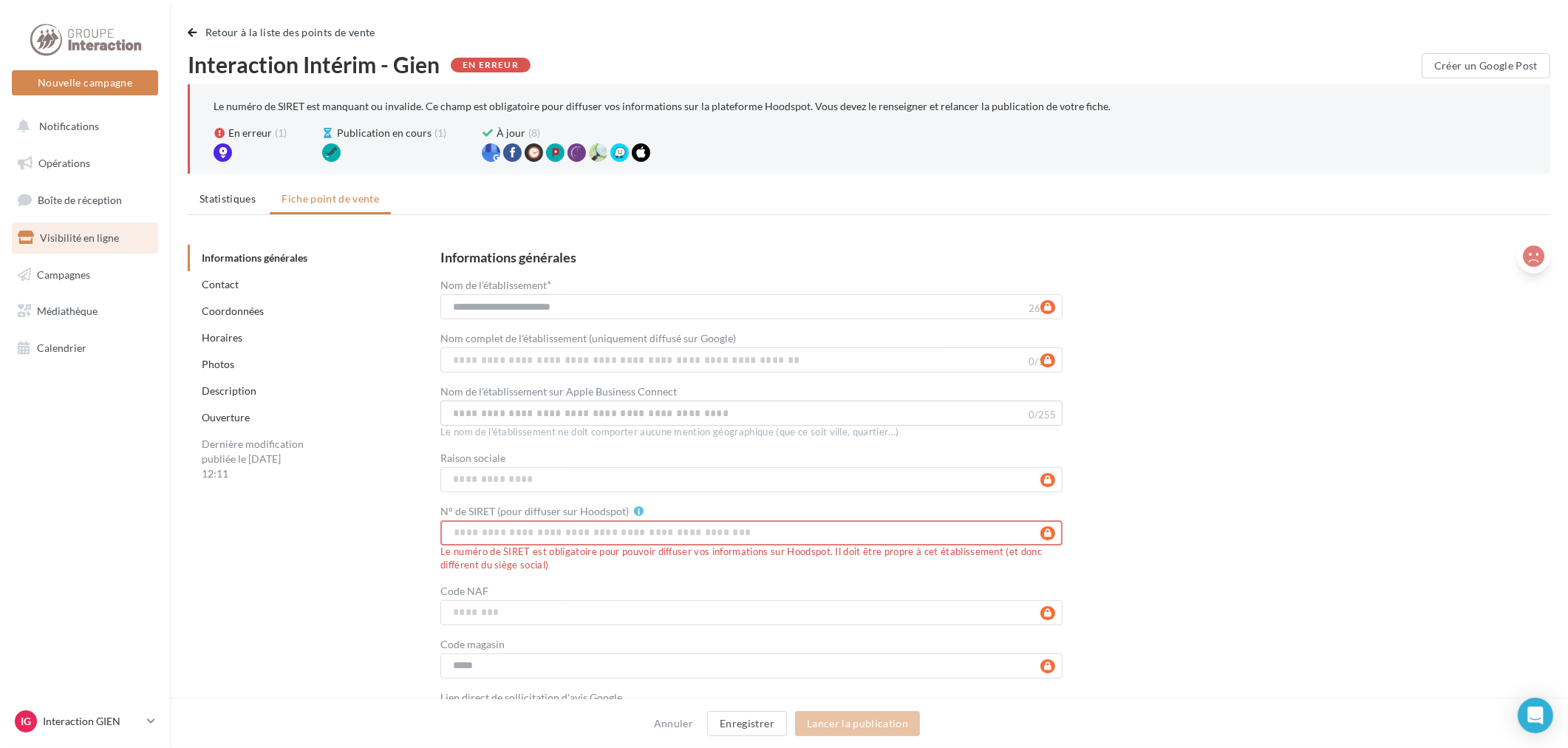
click at [1527, 256] on icon at bounding box center [1533, 257] width 22 height 23
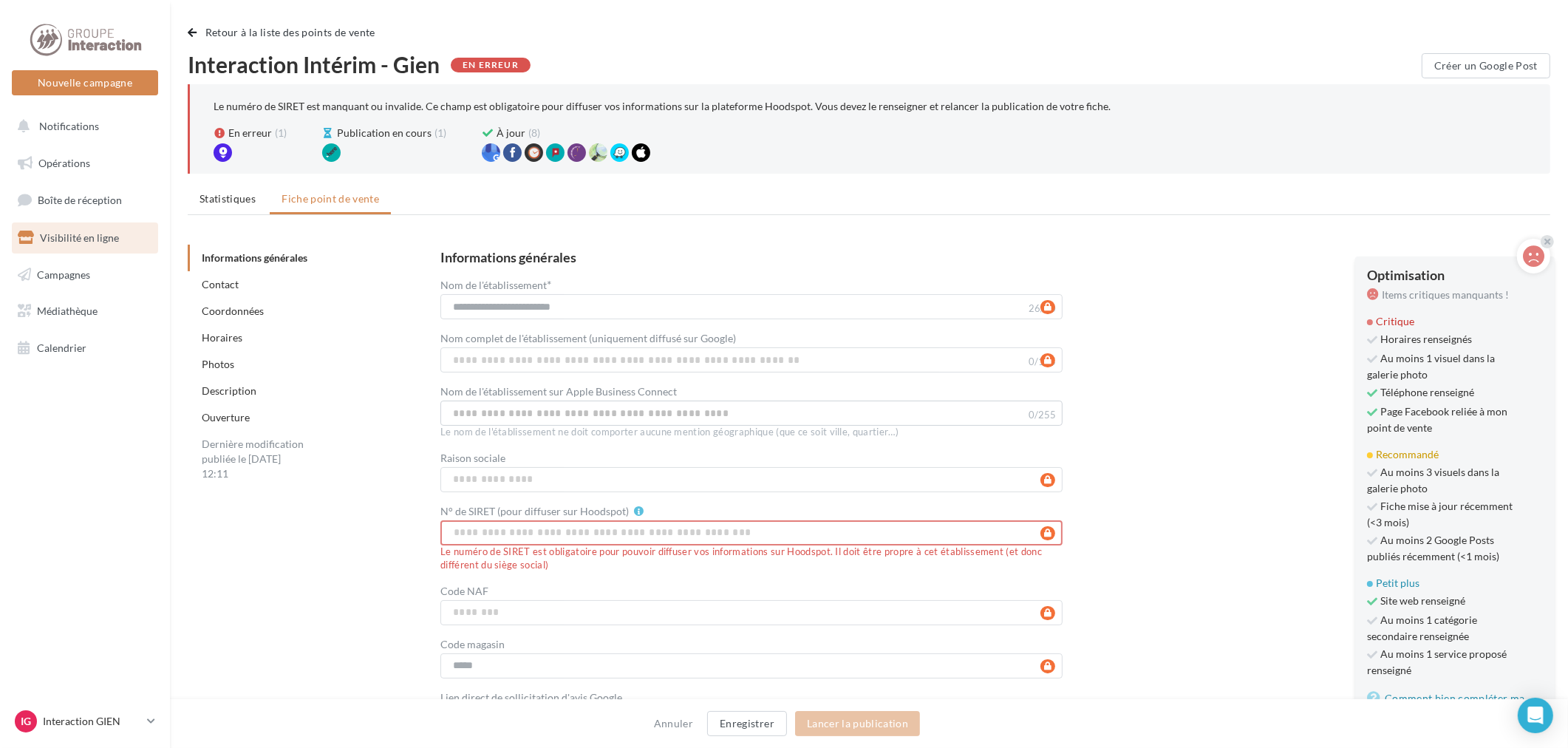
click at [1422, 523] on span "Fiche mise à jour récemment (<3 mois)" at bounding box center [1442, 515] width 149 height 31
click at [1386, 505] on span "Fiche mise à jour récemment (<3 mois)" at bounding box center [1442, 515] width 149 height 31
click at [1254, 482] on div "**********" at bounding box center [984, 491] width 1086 height 481
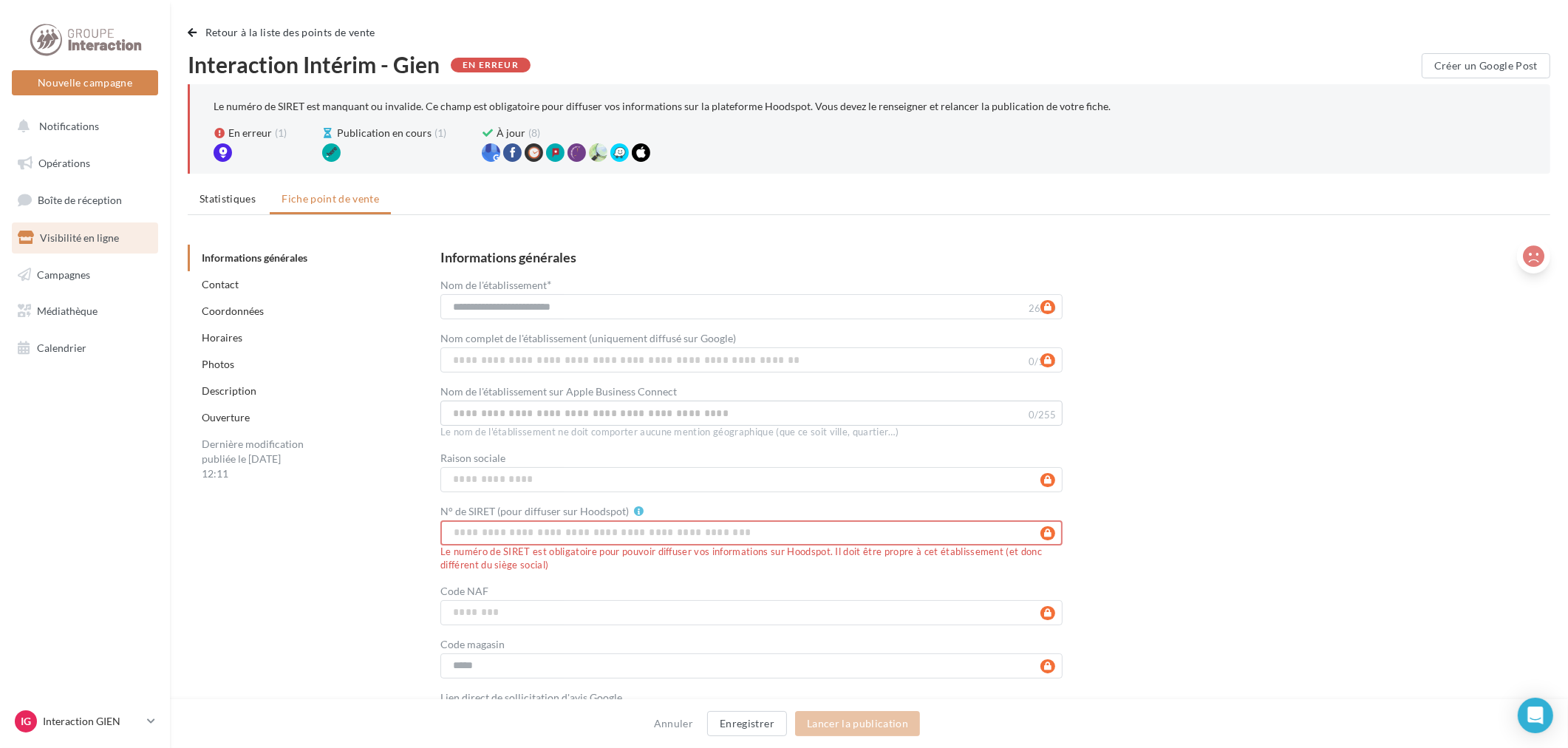
click at [1532, 256] on icon at bounding box center [1533, 257] width 22 height 23
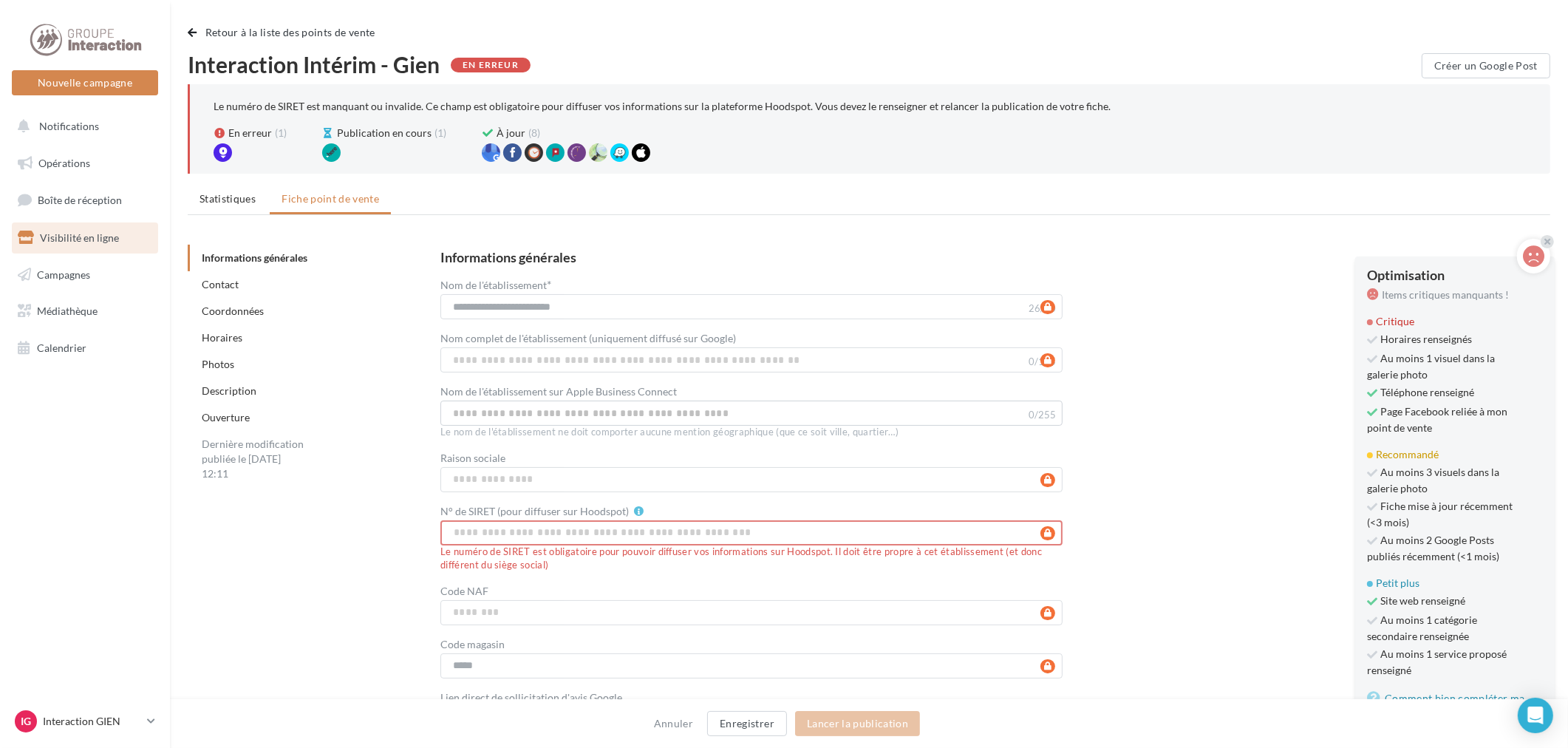
click at [1281, 361] on div "**********" at bounding box center [984, 491] width 1086 height 481
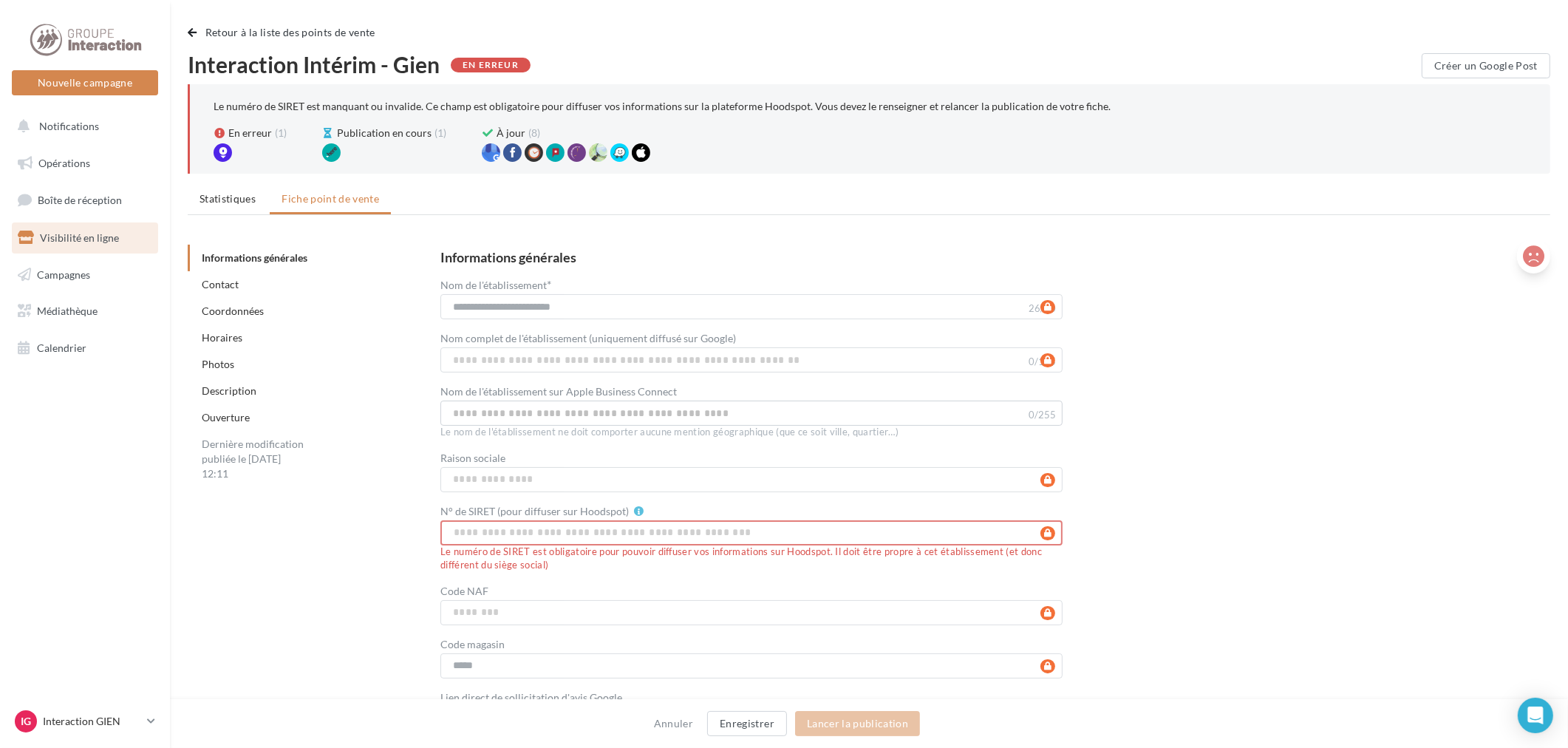
click at [1535, 257] on icon at bounding box center [1533, 257] width 22 height 23
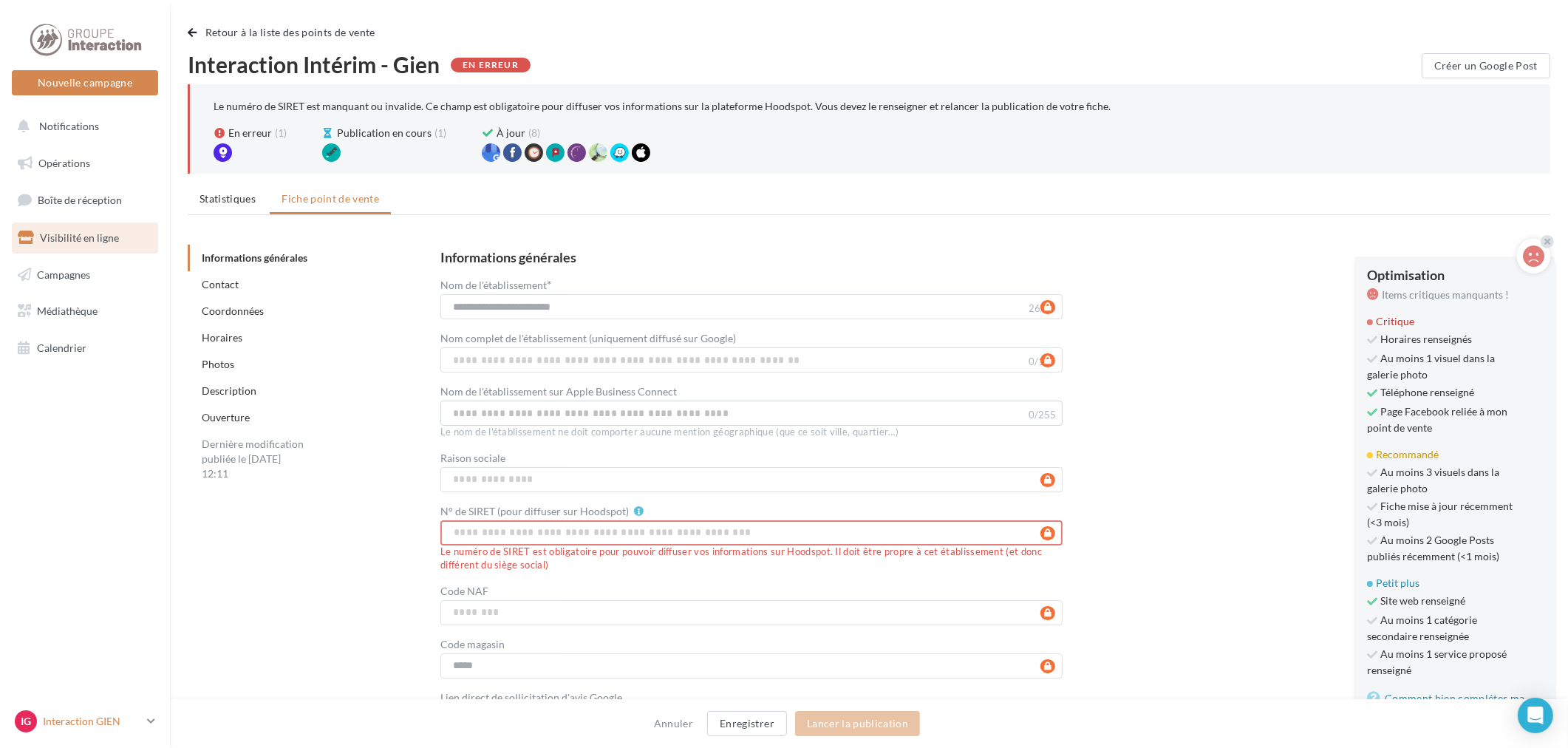
click at [77, 730] on div "IG Interaction GIEN interaction-gien" at bounding box center [78, 721] width 127 height 23
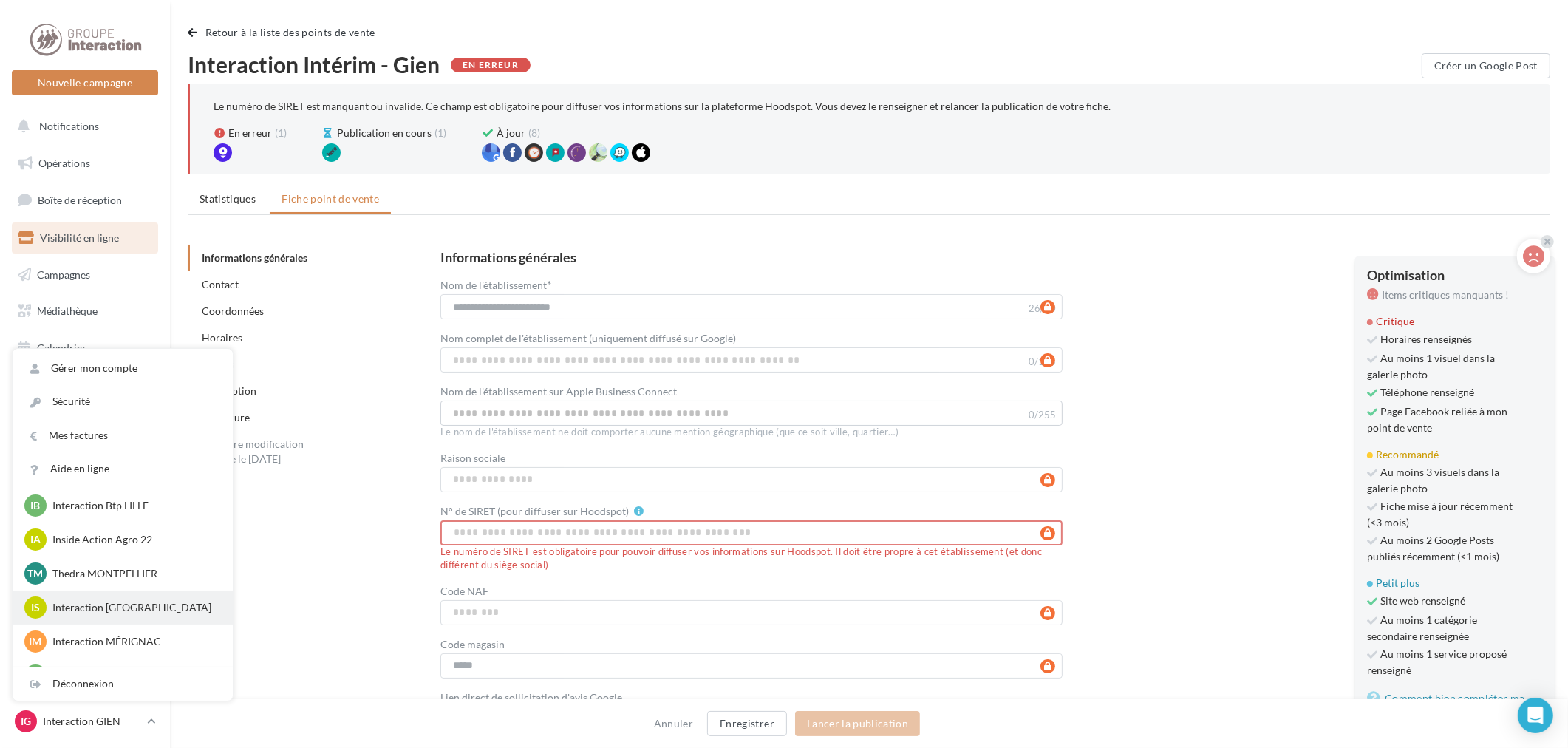
scroll to position [515, 0]
click at [1112, 261] on div "Informations générales" at bounding box center [984, 259] width 1086 height 16
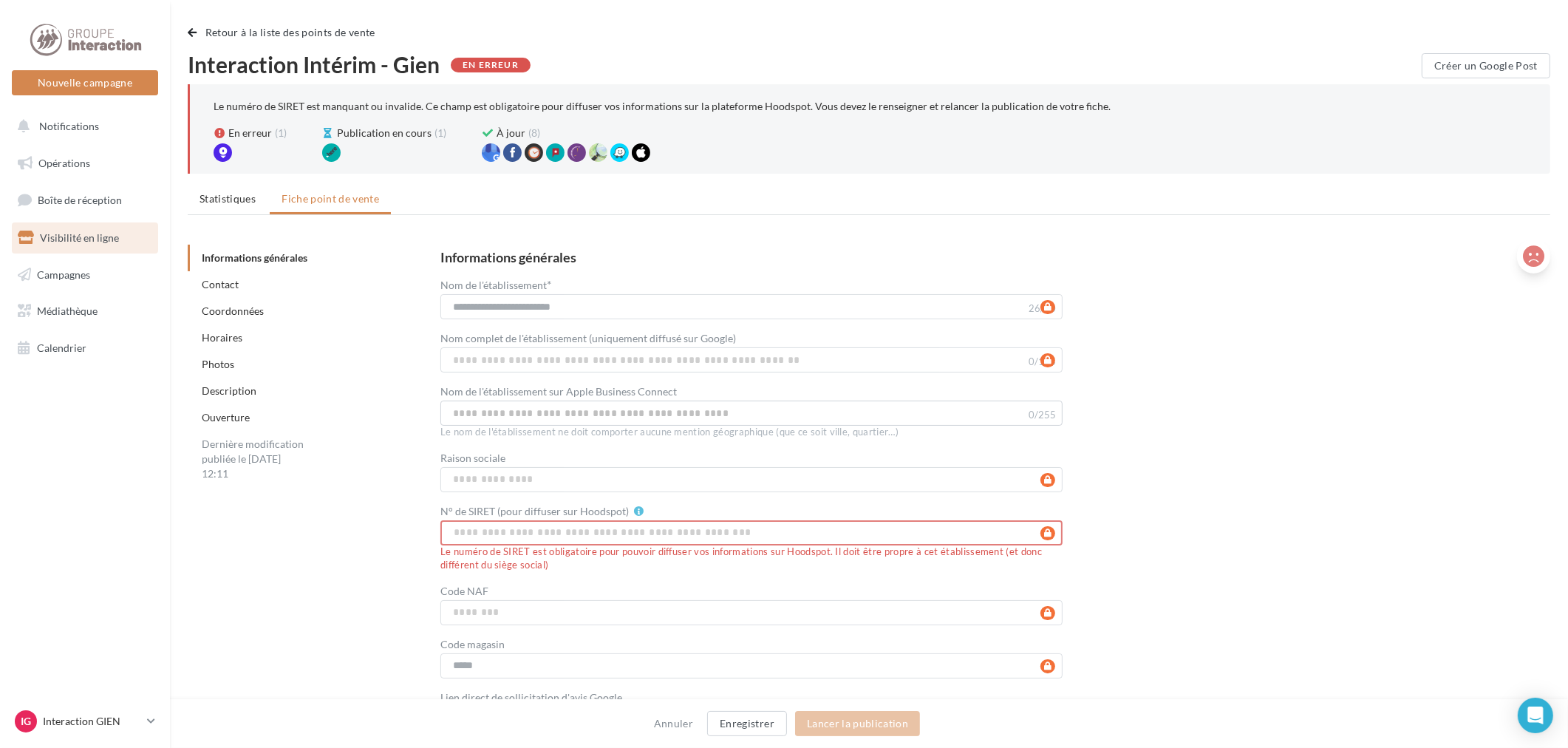
click at [1532, 257] on icon at bounding box center [1533, 257] width 22 height 23
click at [1530, 252] on icon at bounding box center [1533, 257] width 22 height 23
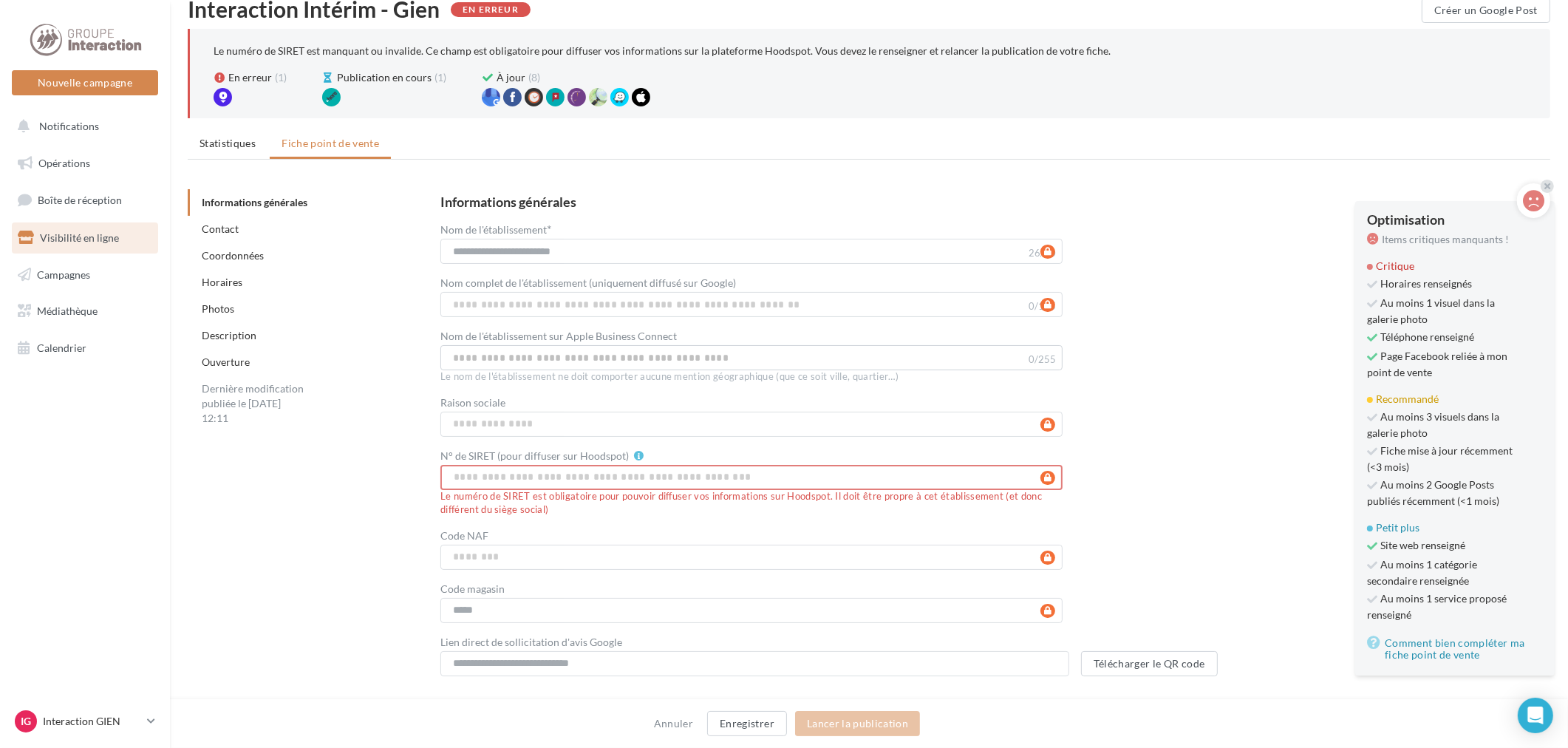
scroll to position [82, 0]
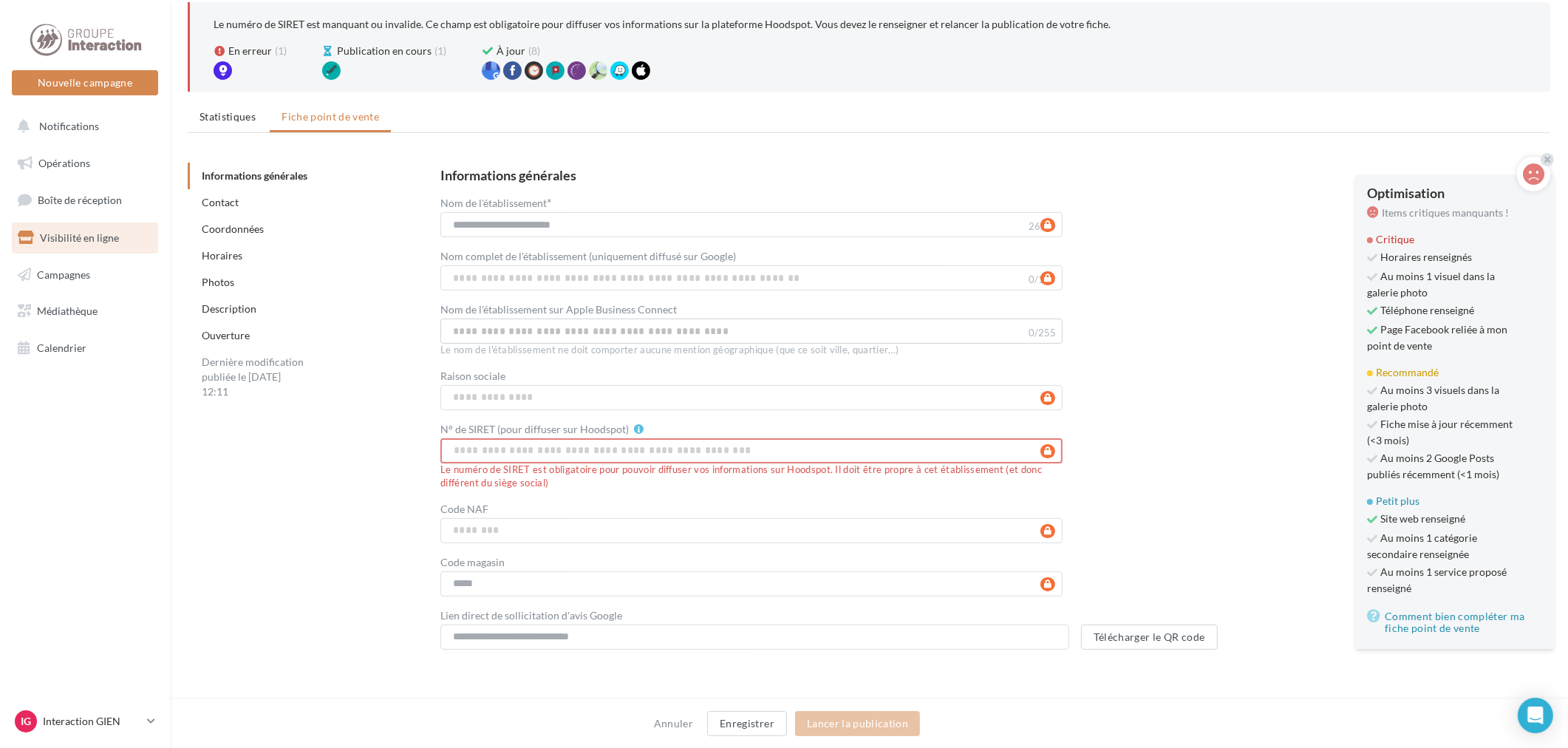
click at [1196, 477] on div "**********" at bounding box center [984, 409] width 1086 height 481
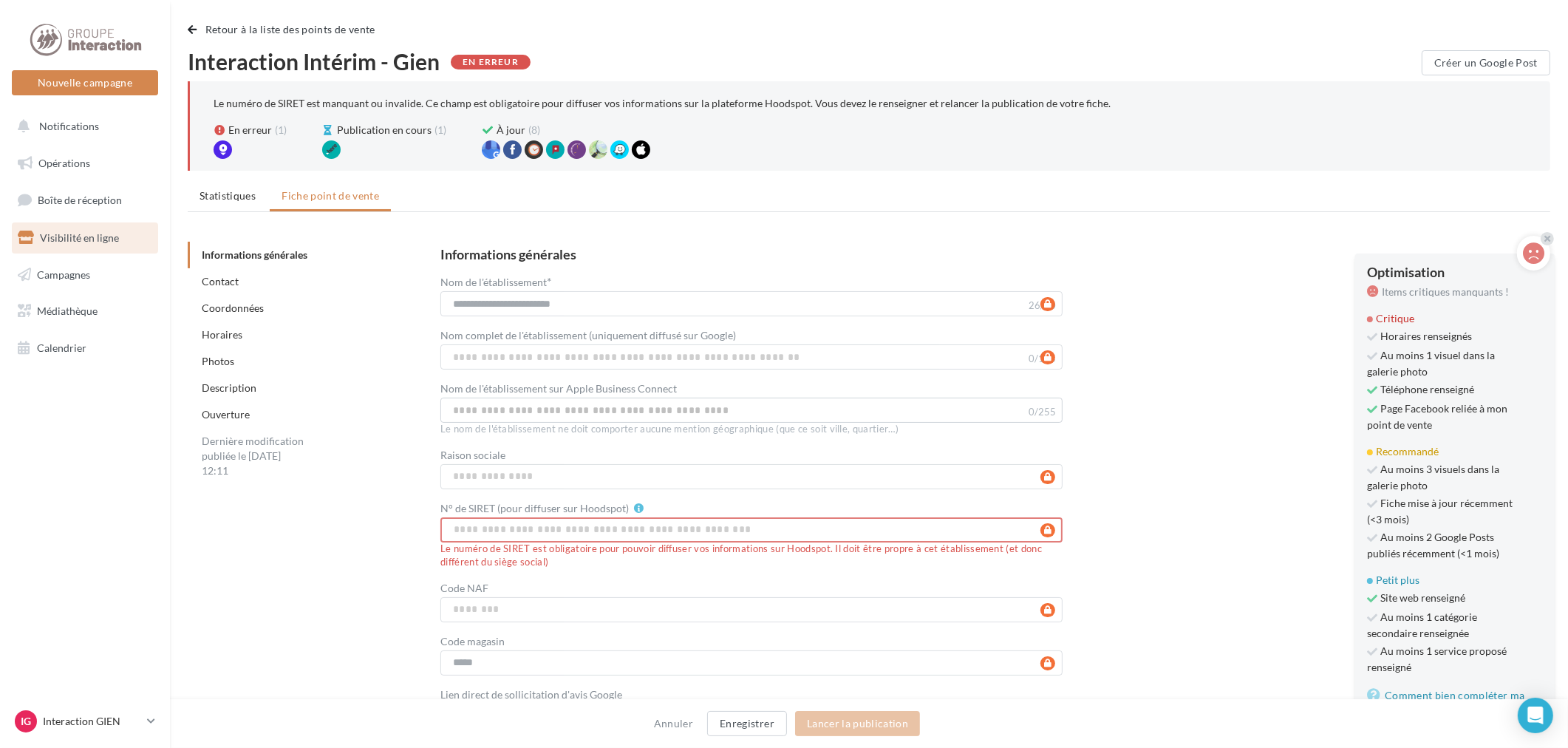
scroll to position [0, 0]
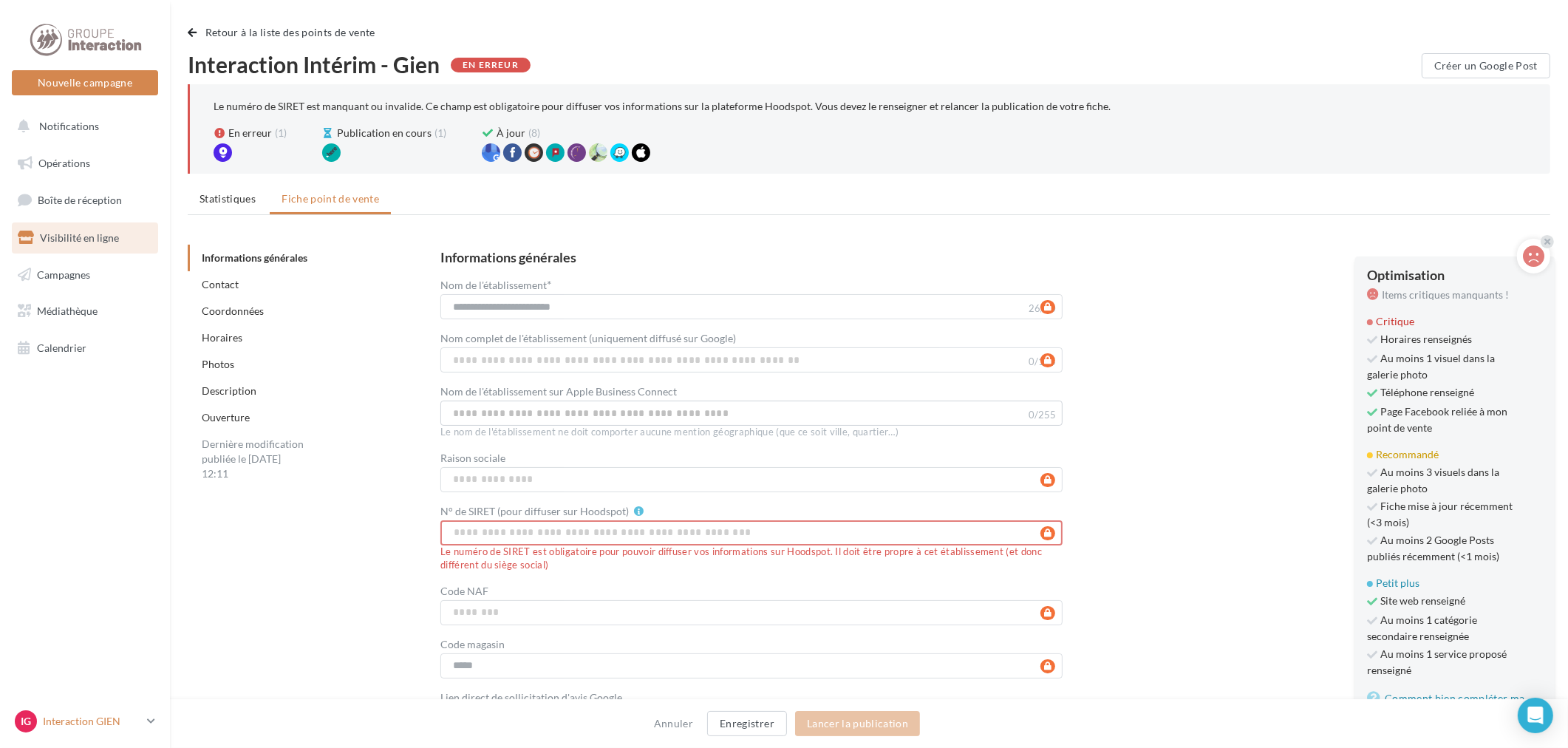
click at [103, 725] on p "Interaction GIEN" at bounding box center [91, 721] width 98 height 15
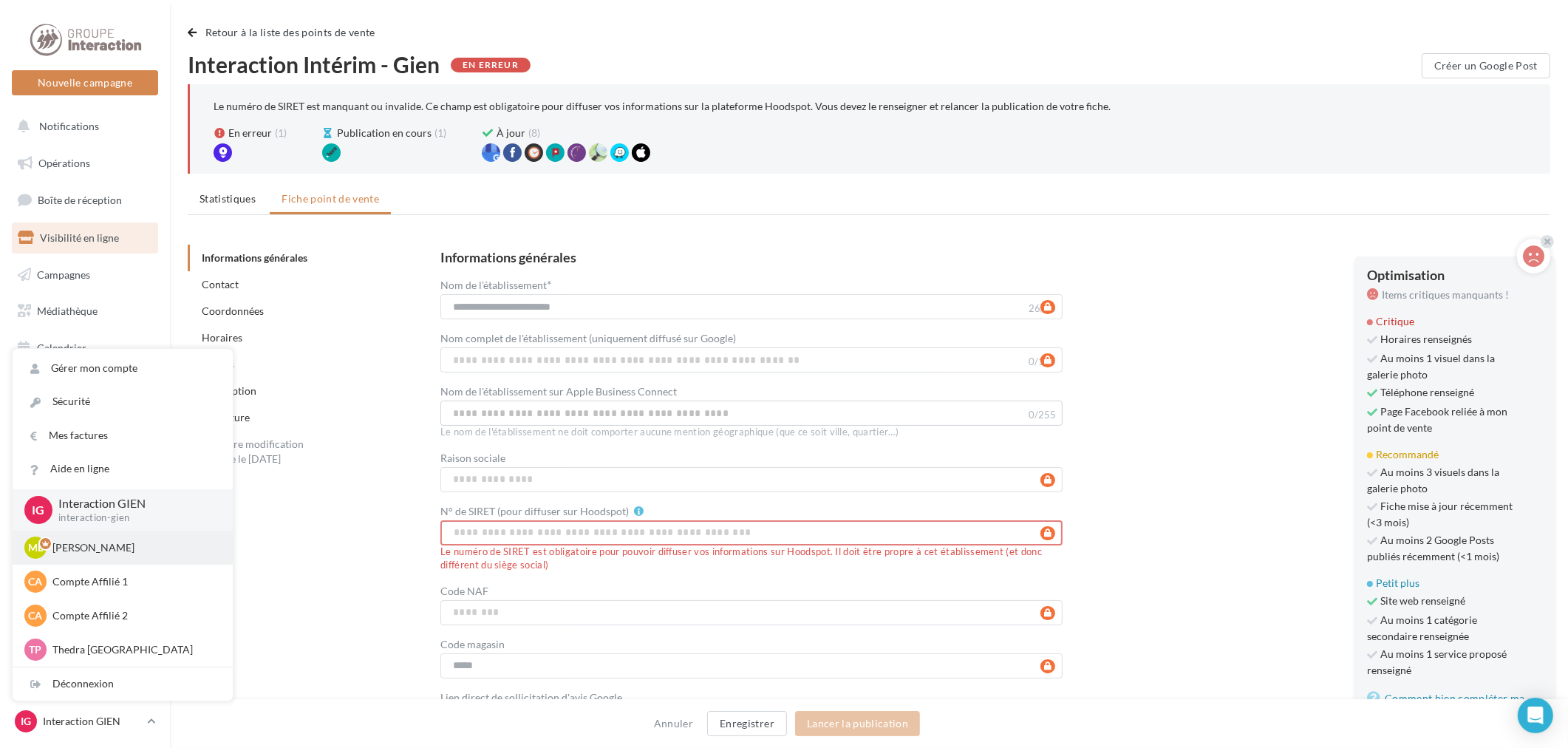
click at [136, 547] on p "[PERSON_NAME]" at bounding box center [133, 548] width 162 height 15
